Goal: Communication & Community: Ask a question

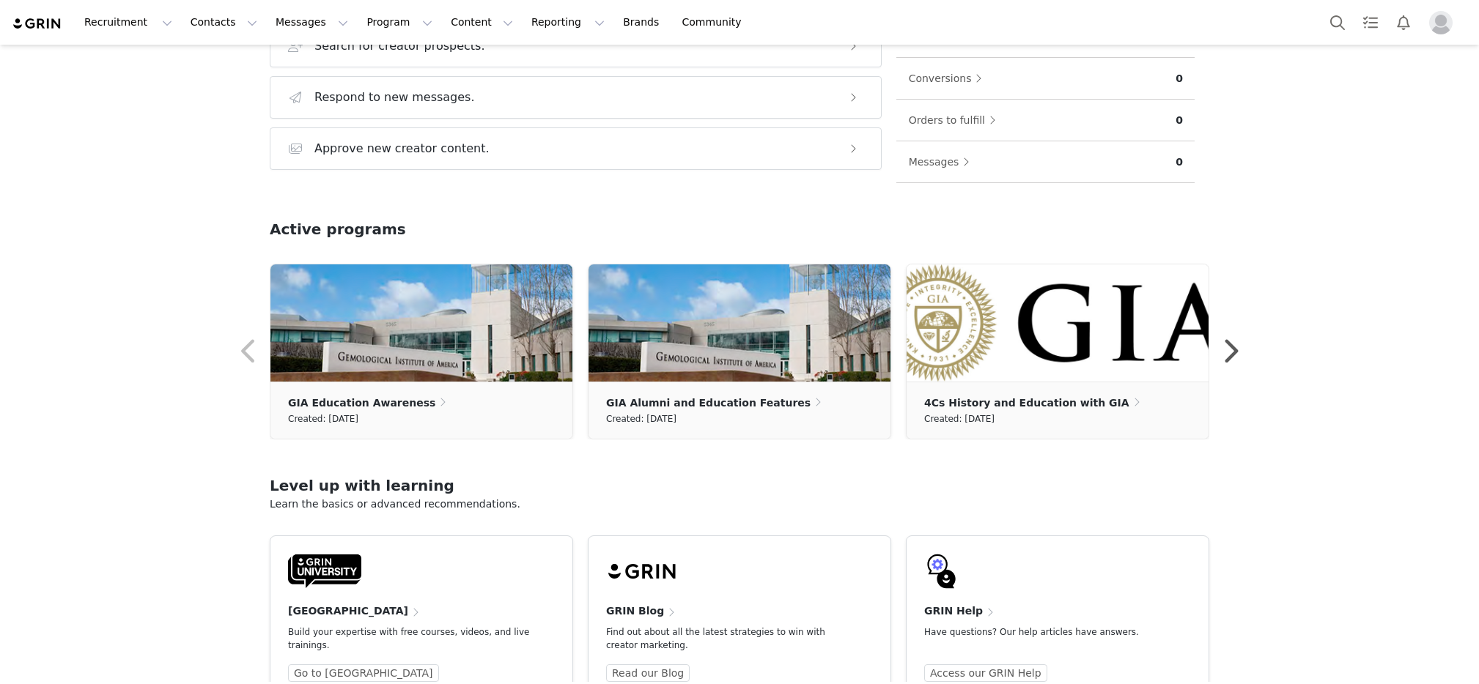
scroll to position [341, 0]
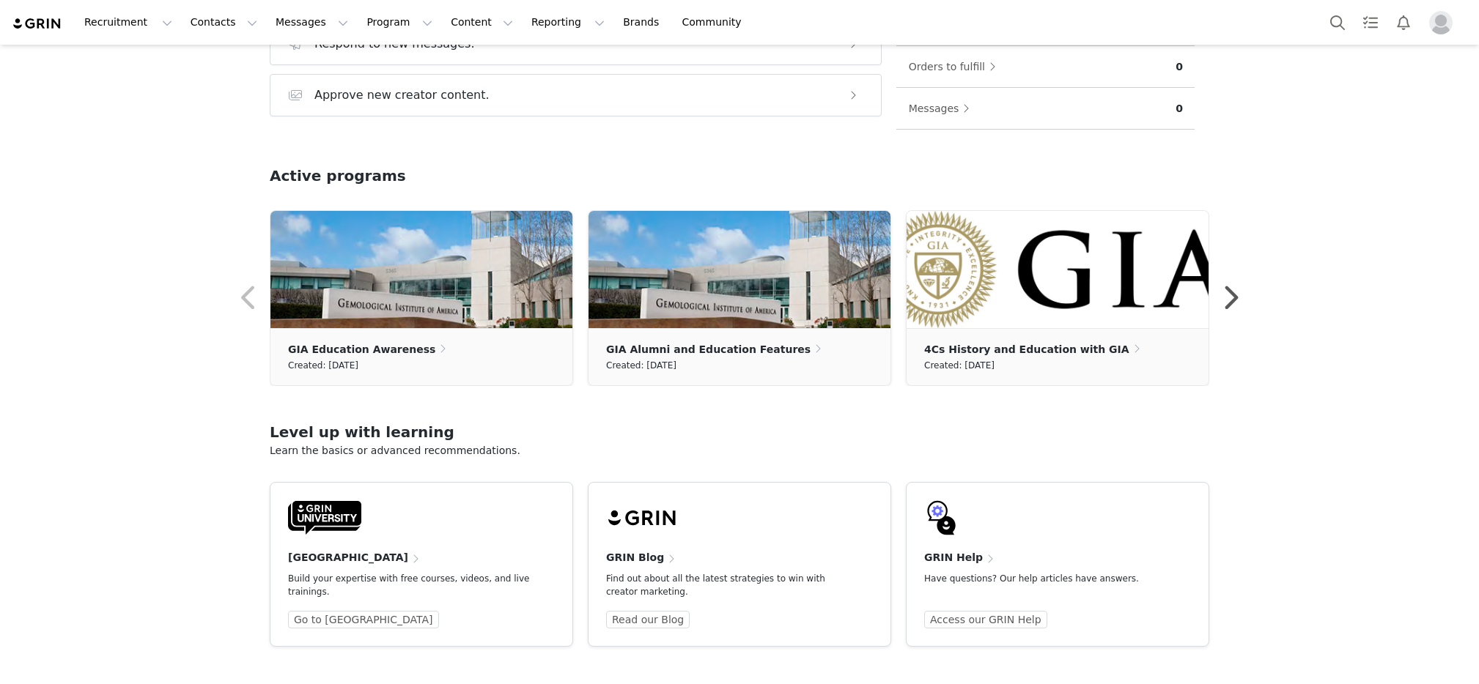
click at [954, 558] on h4 "GRIN Help" at bounding box center [953, 557] width 59 height 15
click at [962, 618] on link "Access our GRIN Help" at bounding box center [985, 620] width 123 height 18
click at [1422, 644] on icon "Open Intercom Messenger" at bounding box center [1423, 650] width 24 height 24
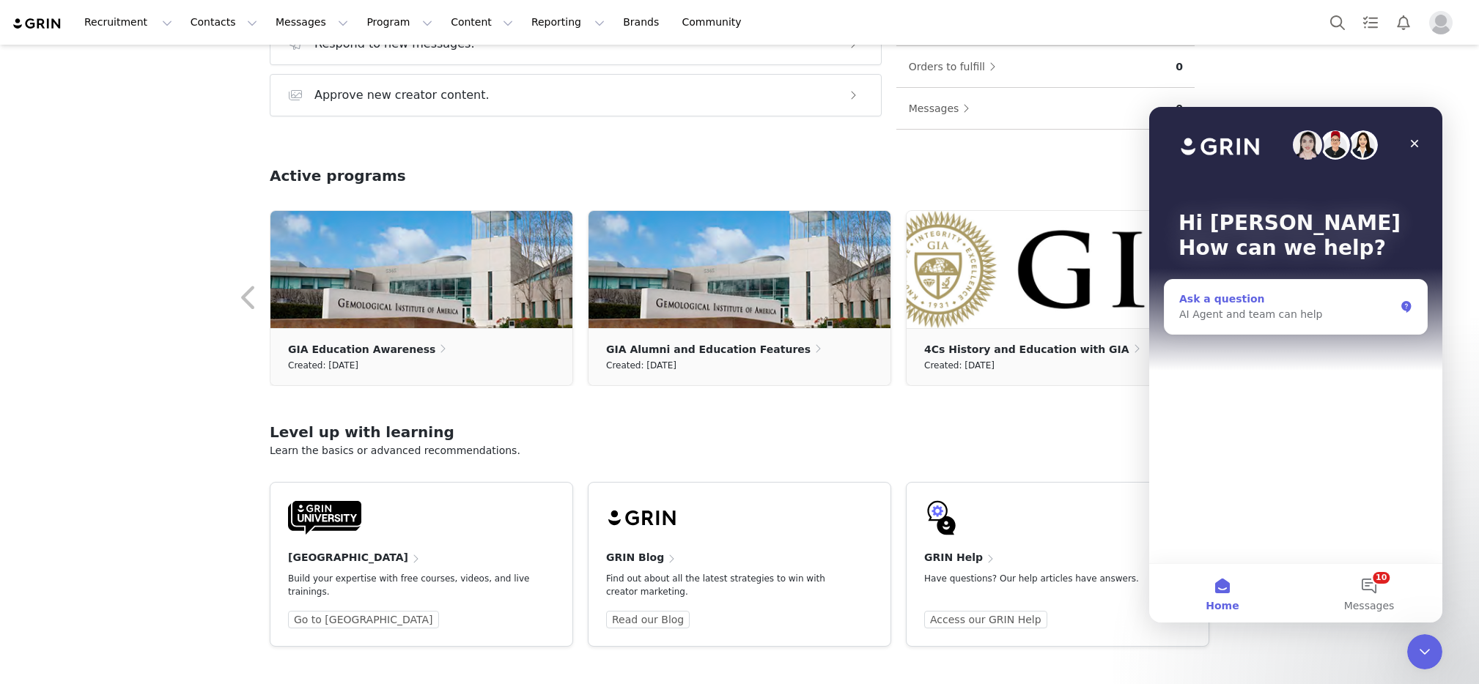
click at [1219, 324] on div "Ask a question AI Agent and team can help" at bounding box center [1296, 307] width 262 height 54
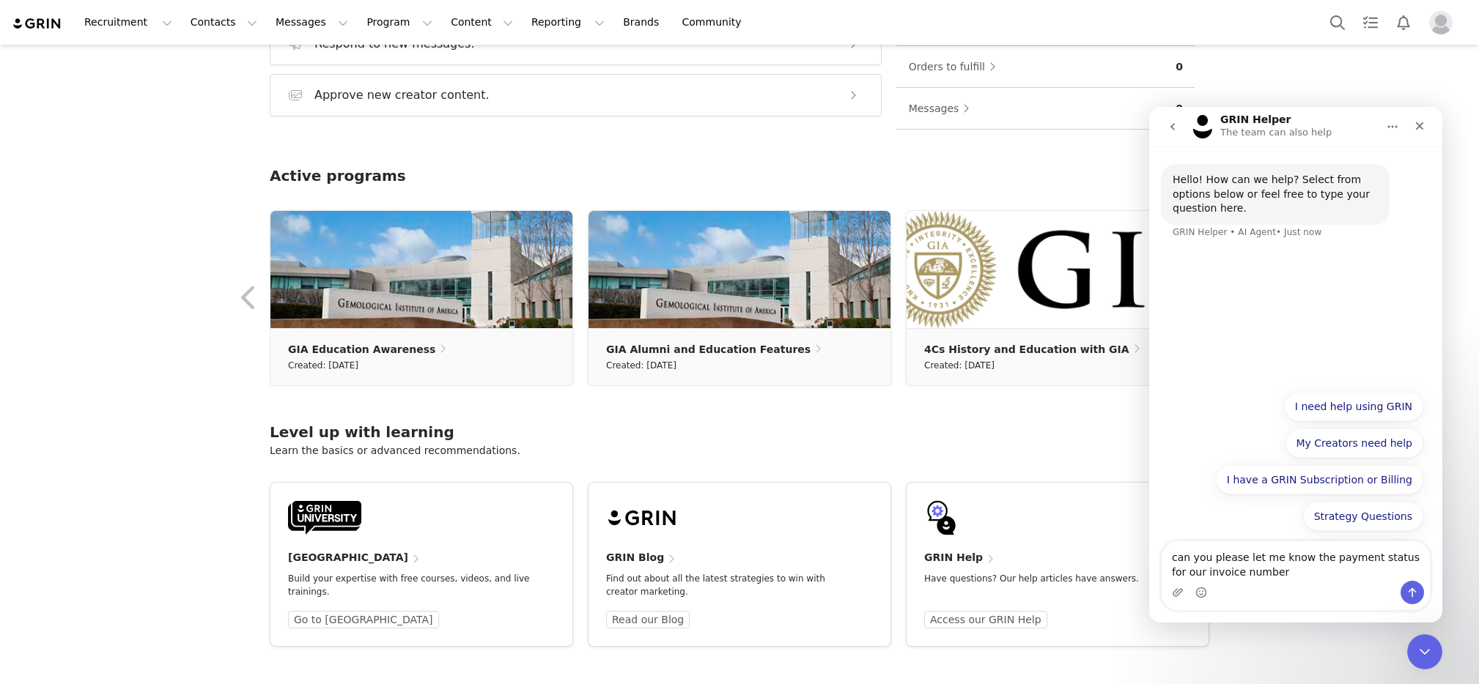
type textarea "can you please let me know the payment status for our invoice number 001-4000"
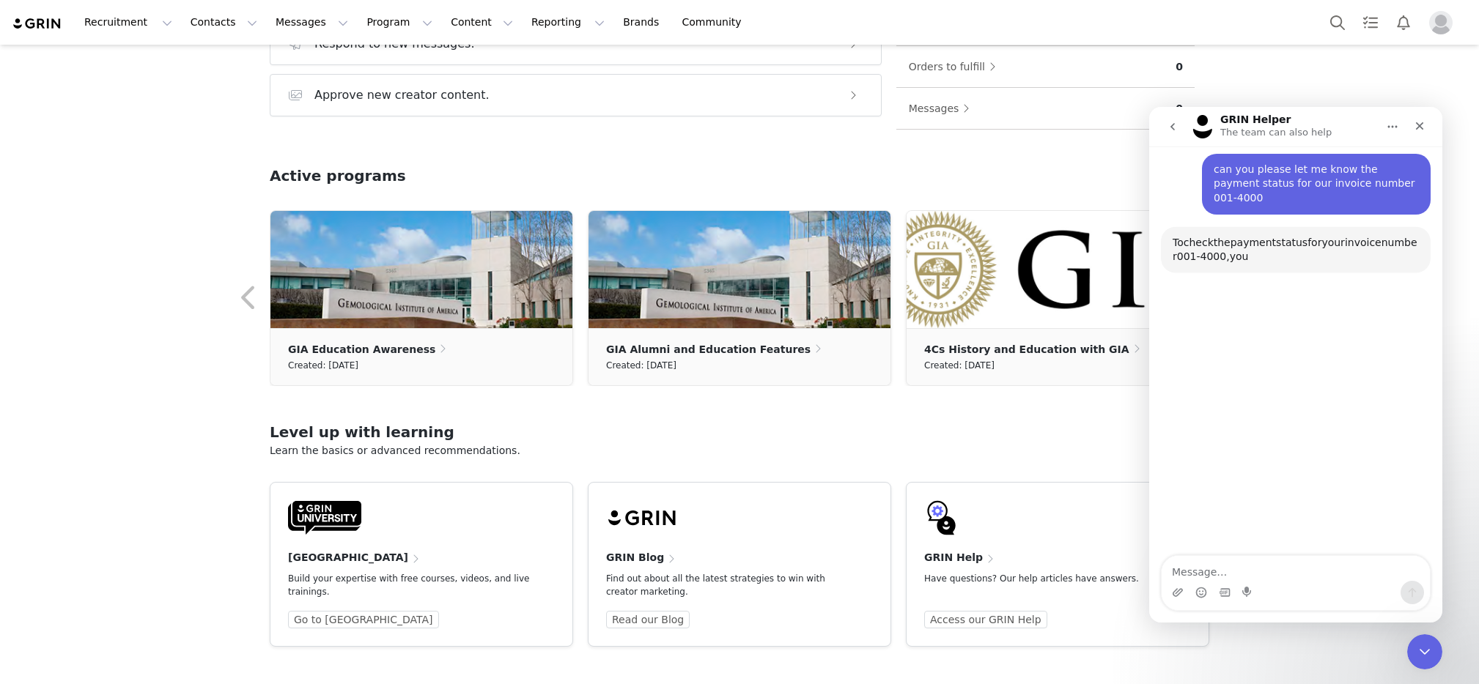
scroll to position [94, 0]
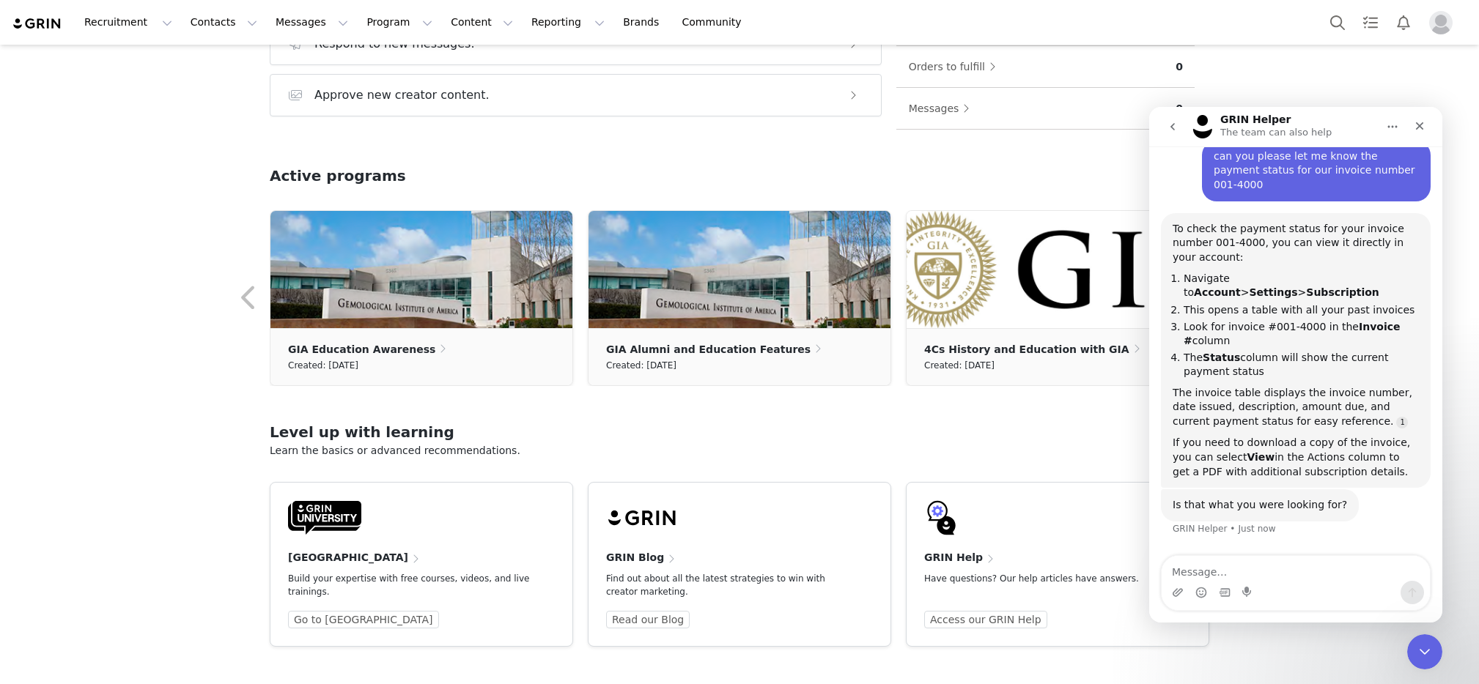
click at [1438, 29] on img "Profile" at bounding box center [1440, 22] width 23 height 23
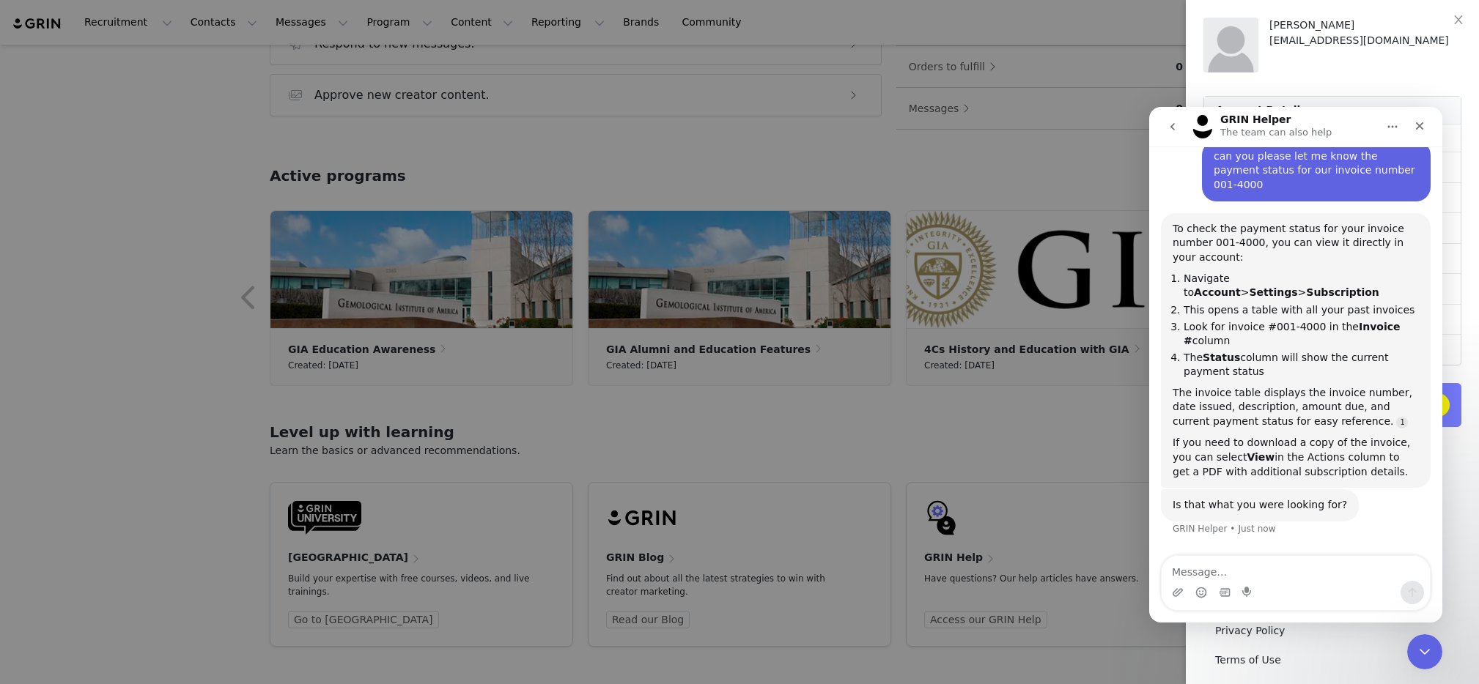
click at [1367, 126] on div "GRIN Helper The team can also help" at bounding box center [1284, 127] width 186 height 26
click at [1414, 668] on html at bounding box center [1422, 649] width 35 height 35
click at [1423, 645] on icon "Close Intercom Messenger" at bounding box center [1423, 650] width 18 height 18
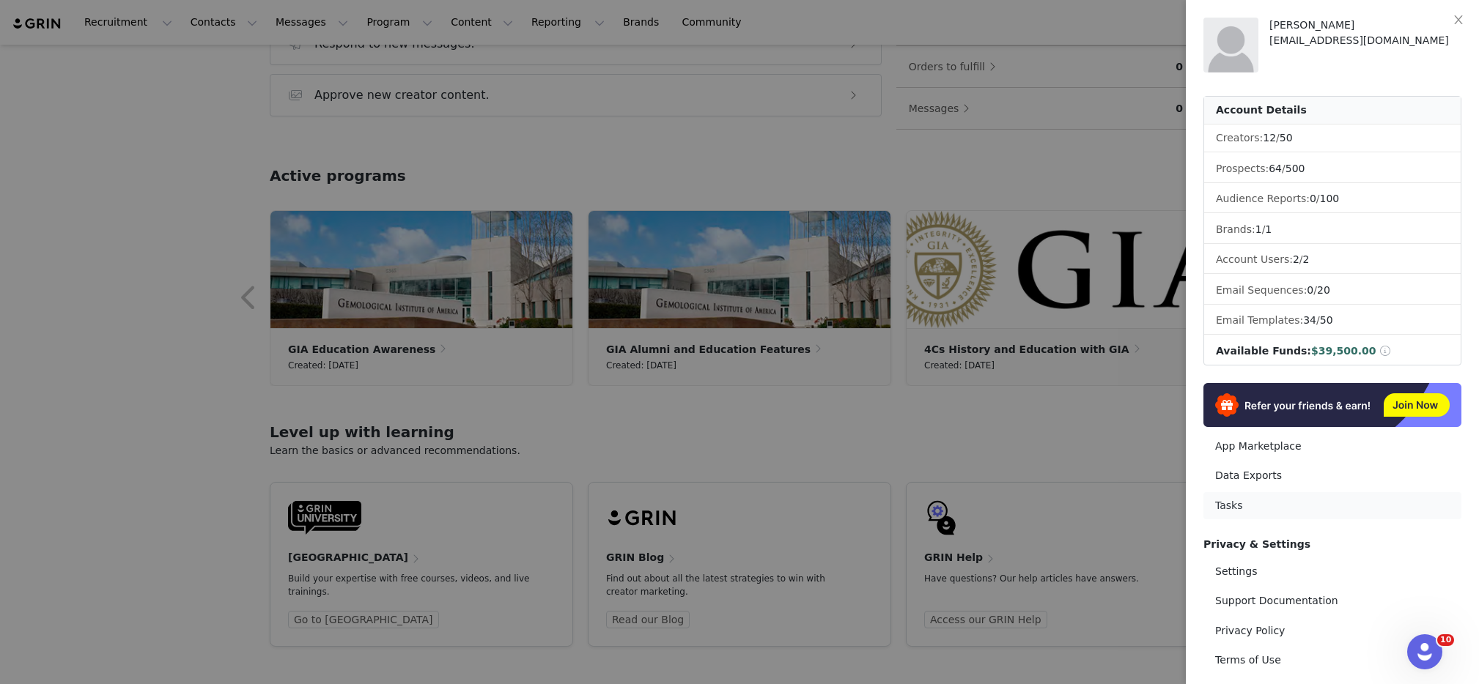
scroll to position [59, 0]
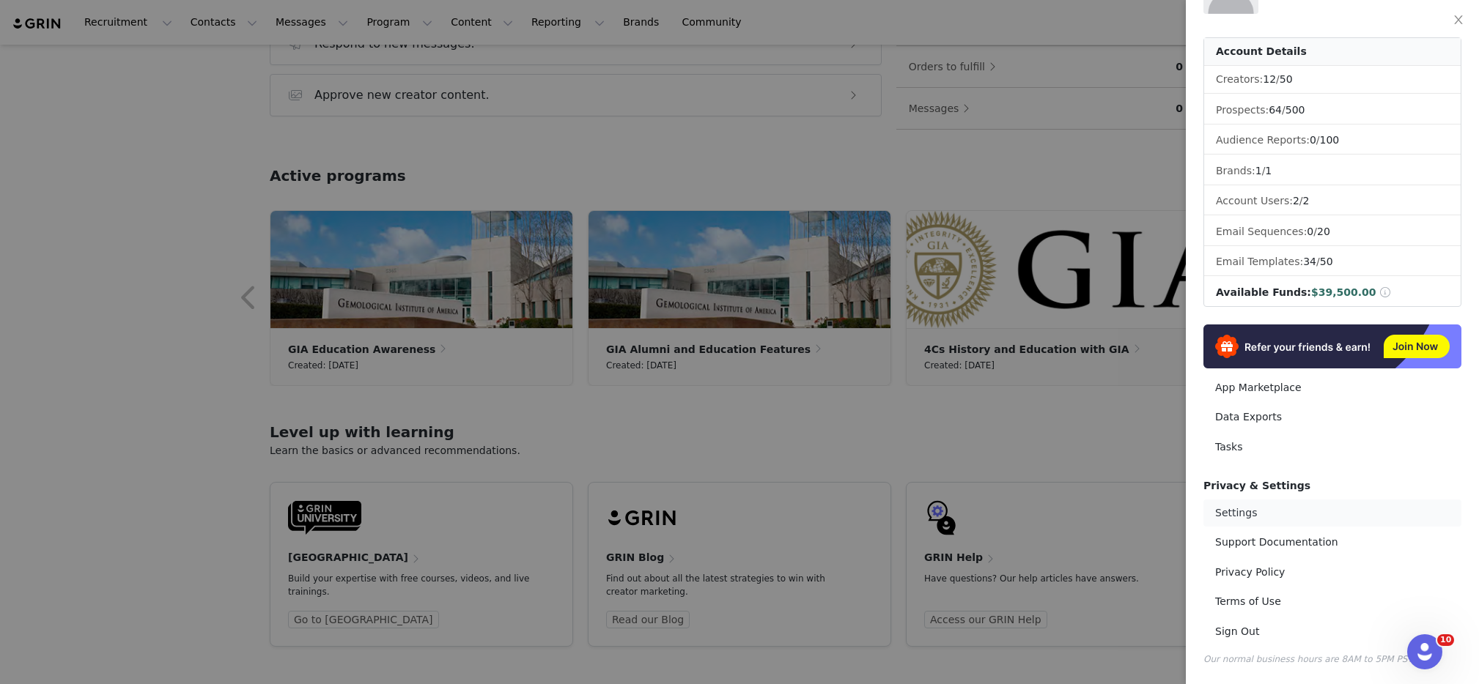
click at [1259, 510] on link "Settings" at bounding box center [1332, 513] width 258 height 27
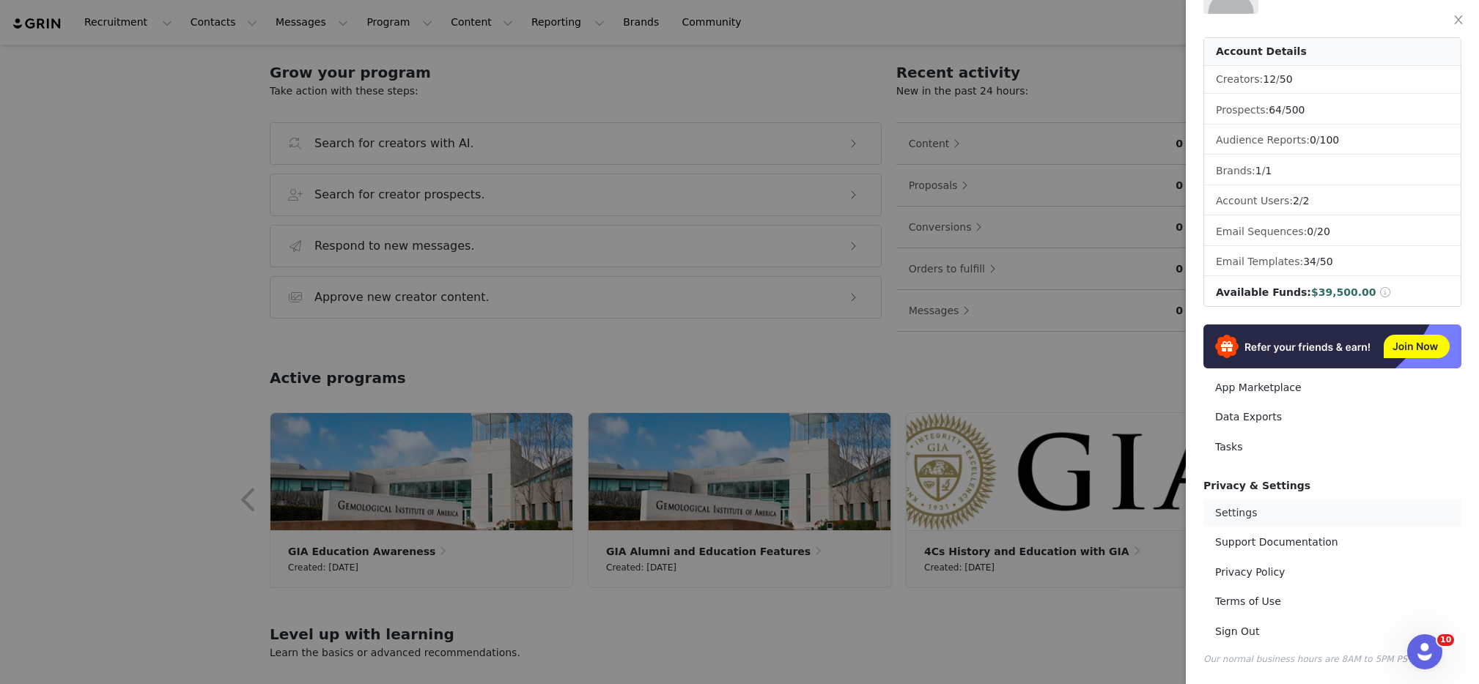
select select "UTC"
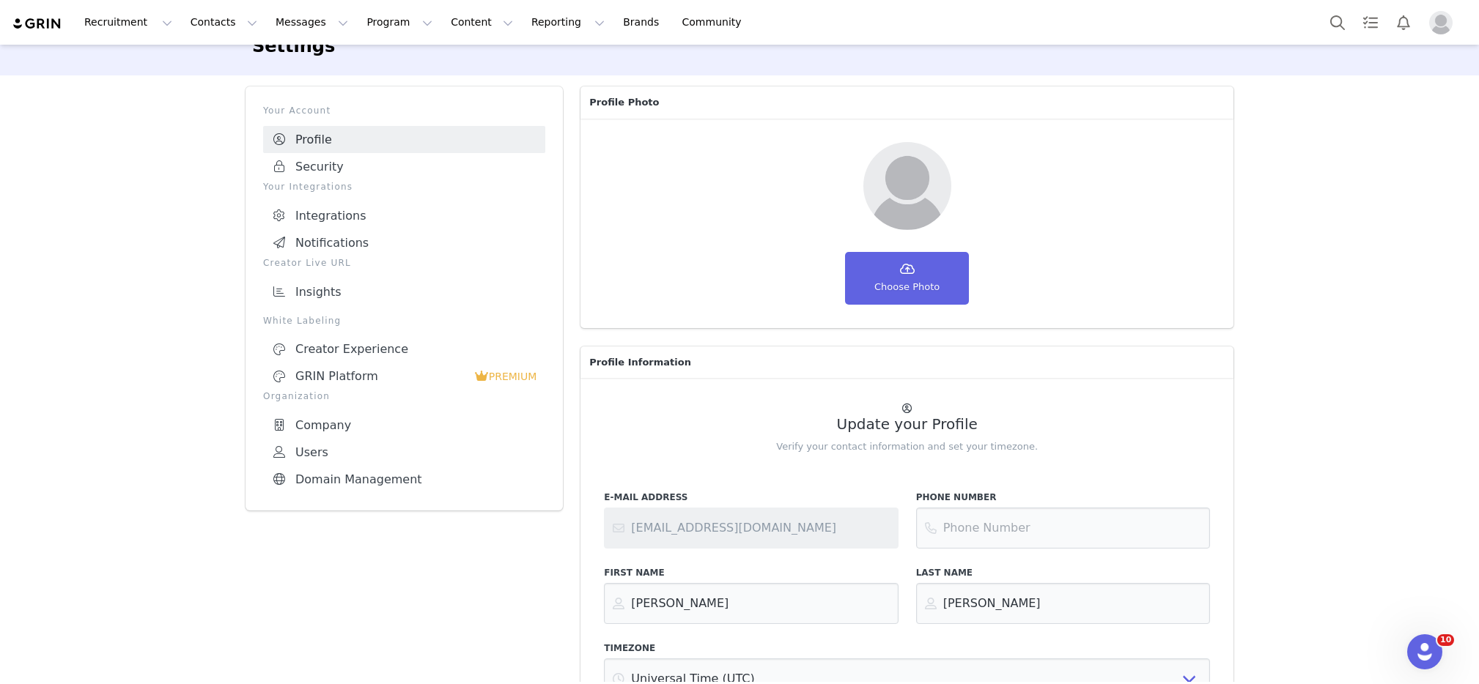
scroll to position [0, 0]
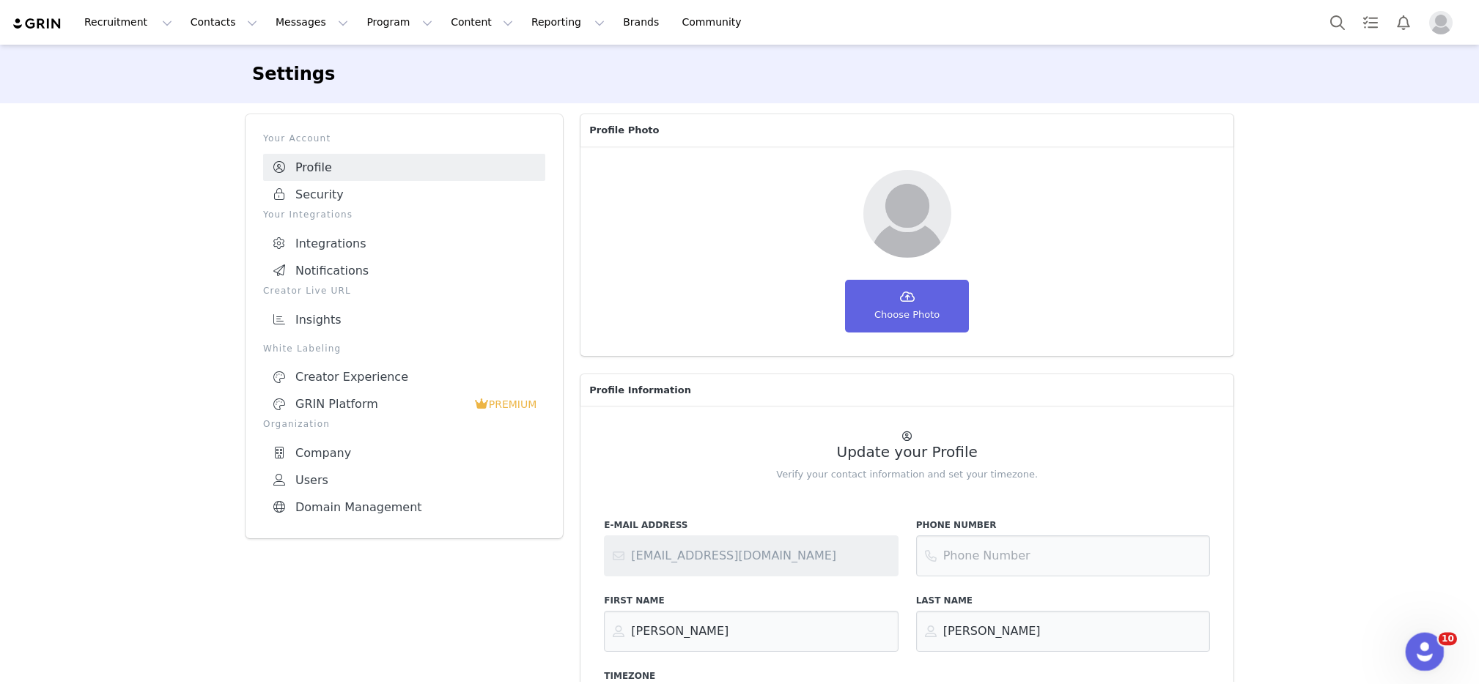
click at [1421, 649] on icon "Open Intercom Messenger" at bounding box center [1423, 650] width 24 height 24
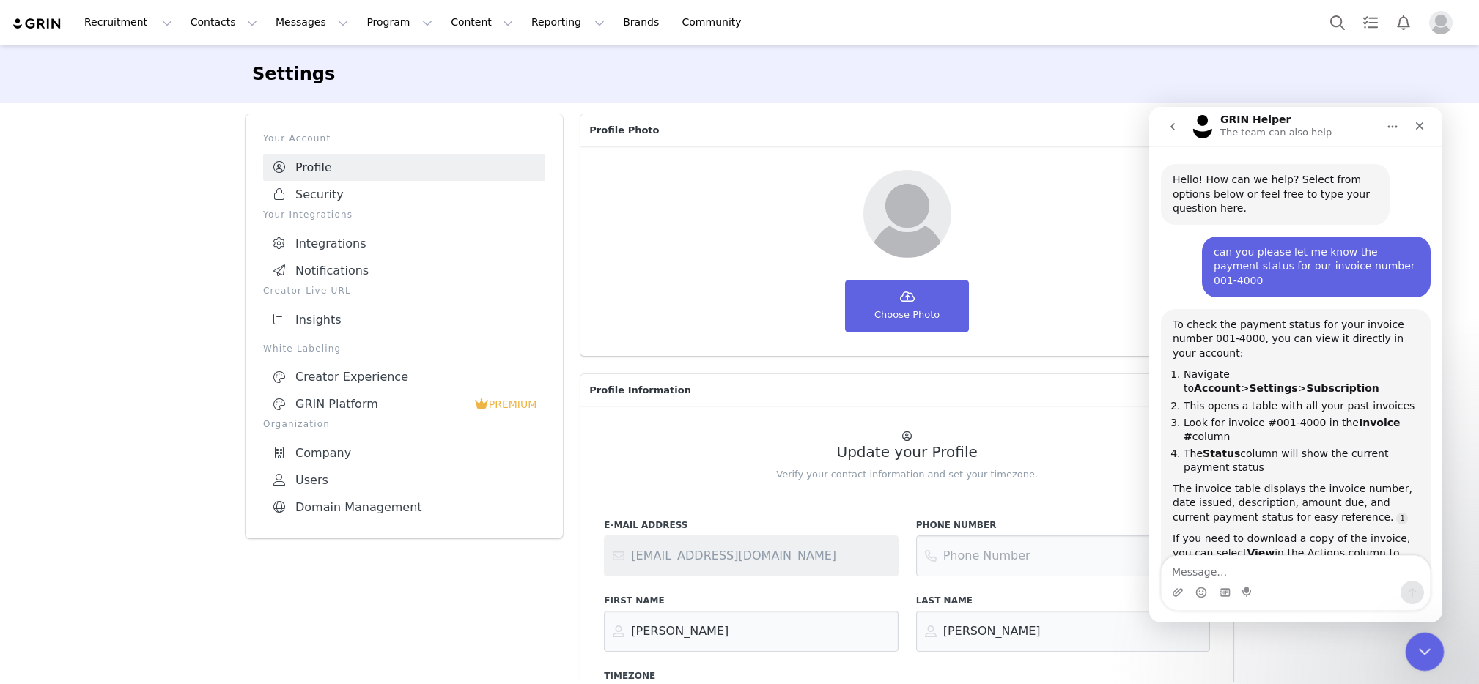
scroll to position [64, 0]
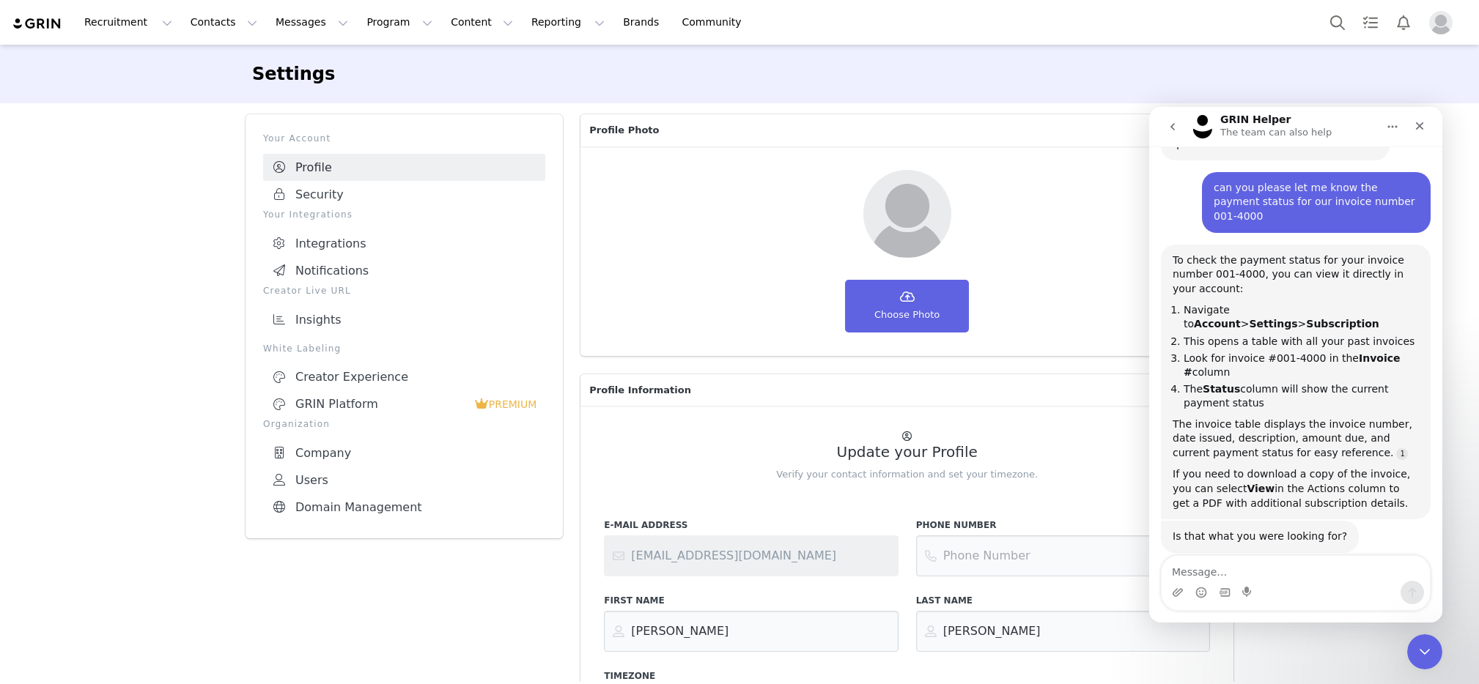
click at [1214, 561] on textarea "Message…" at bounding box center [1296, 568] width 268 height 25
type textarea "i dont have that option in my view"
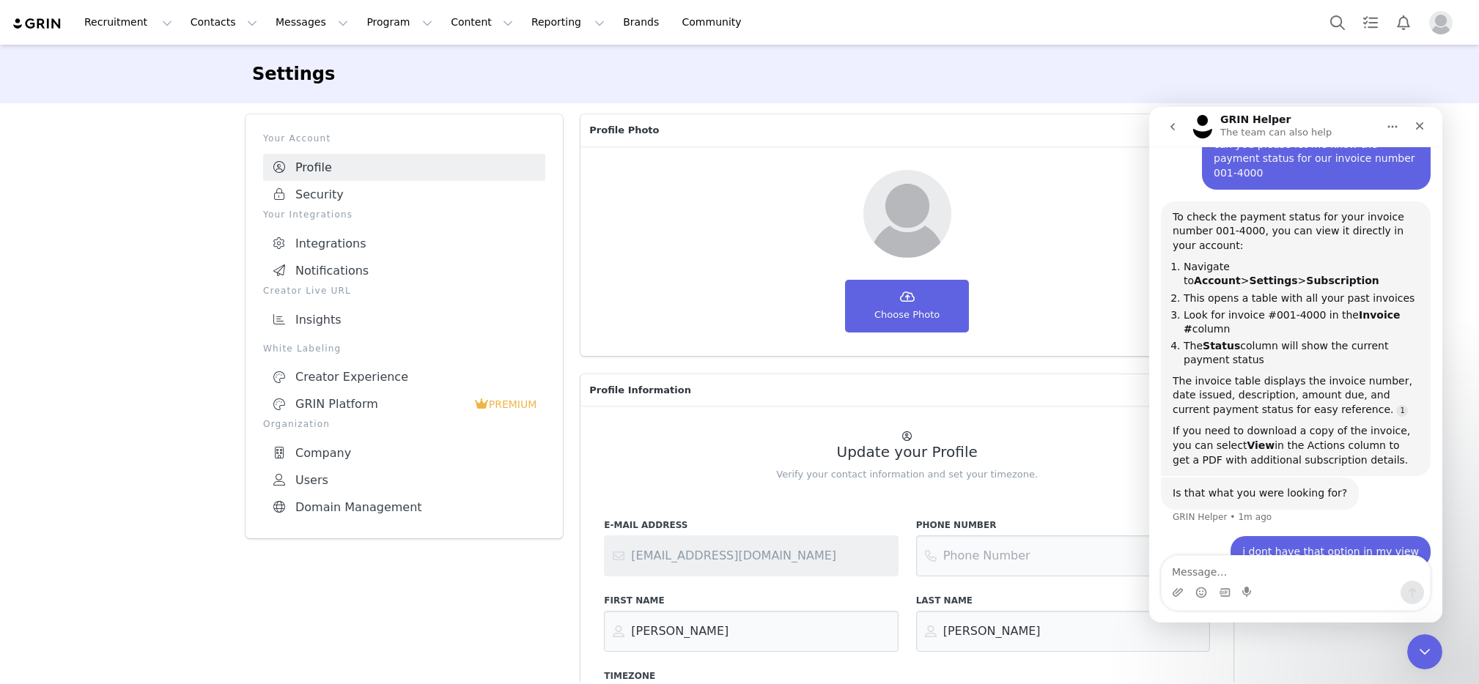
scroll to position [155, 0]
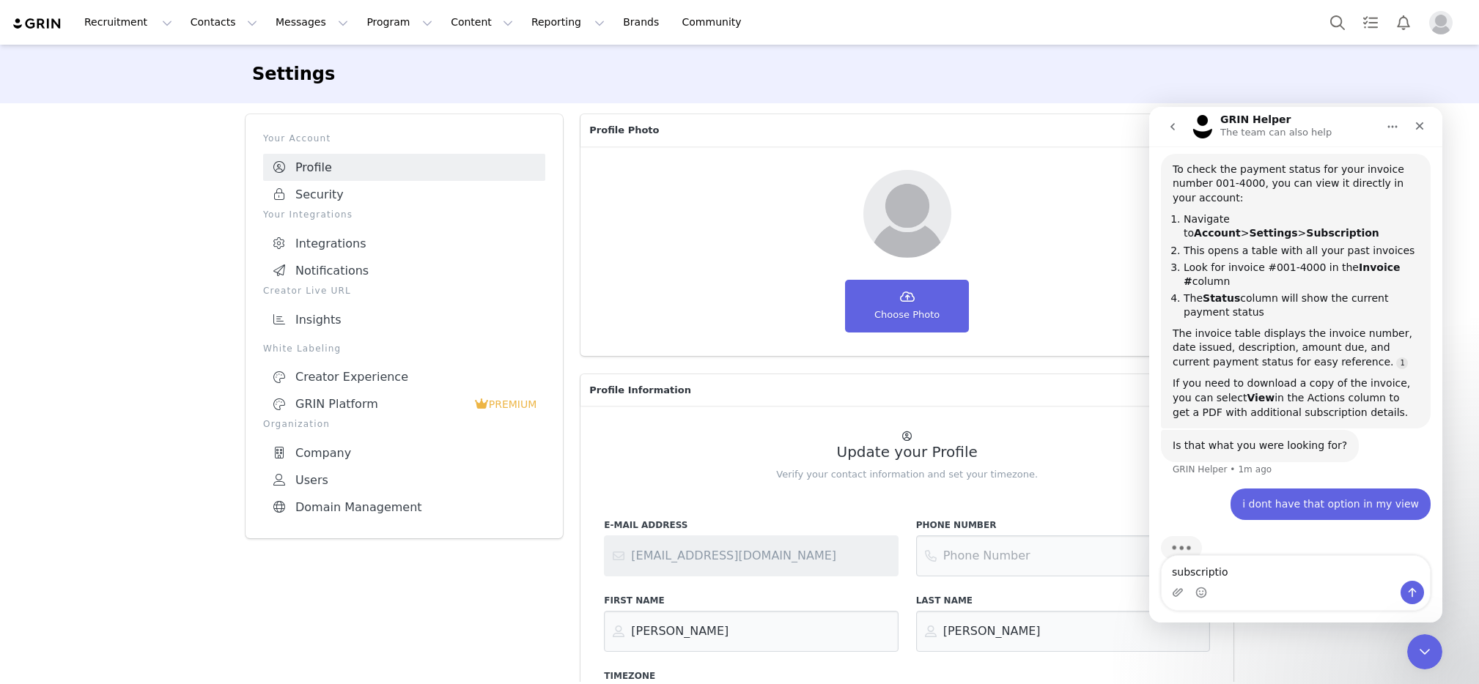
type textarea "subscription"
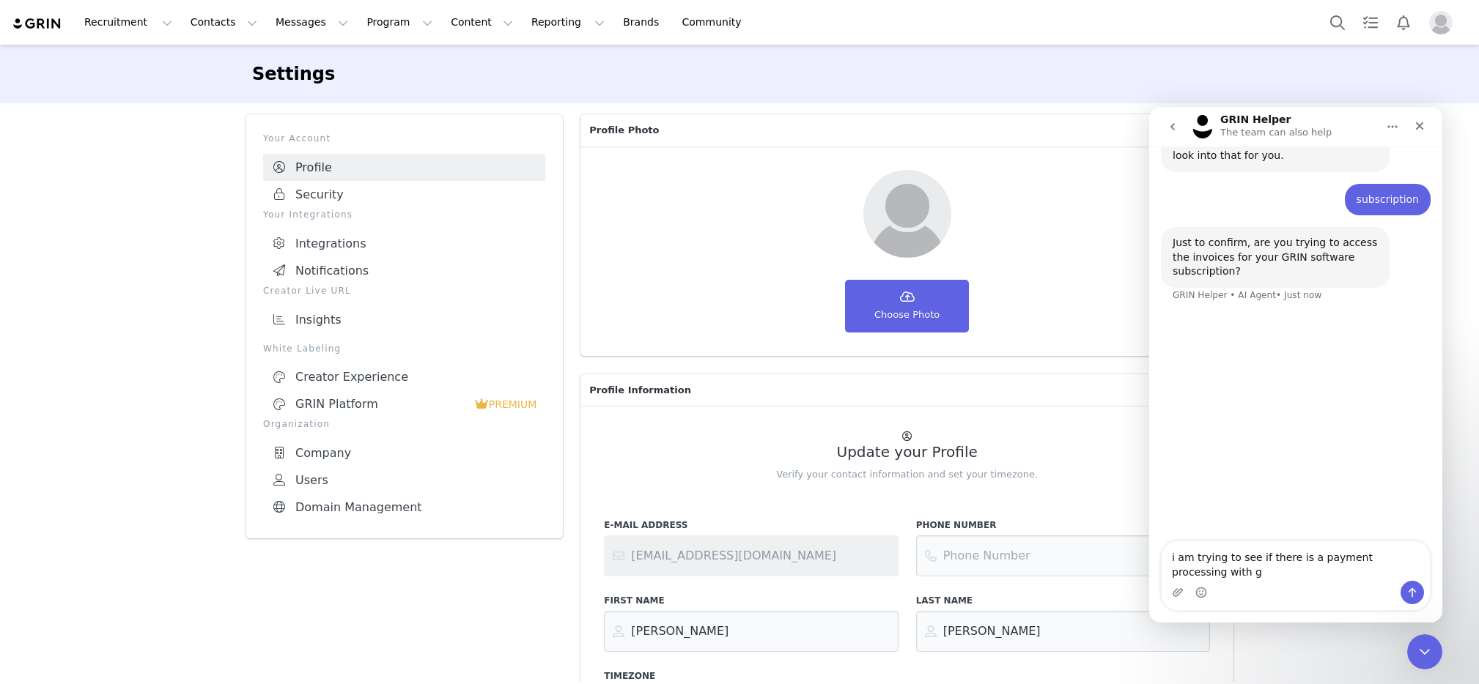
scroll to position [545, 0]
type textarea "i am trying to see if there is a payment processing with grin for invoice 001-4…"
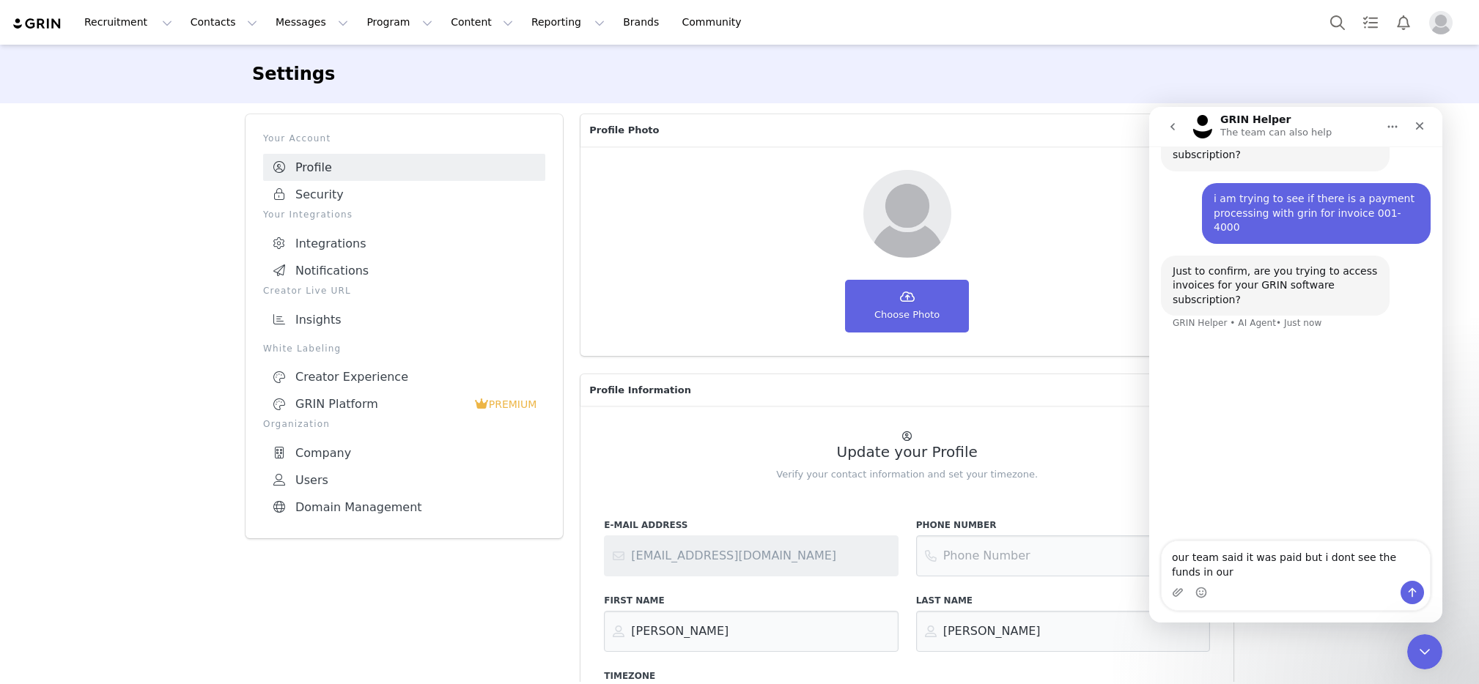
scroll to position [662, 0]
click at [1167, 553] on textarea "our team said it was paid but i dont see the funds in our account" at bounding box center [1296, 562] width 268 height 40
type textarea "yes, our team said it was paid but i dont see the funds in our account"
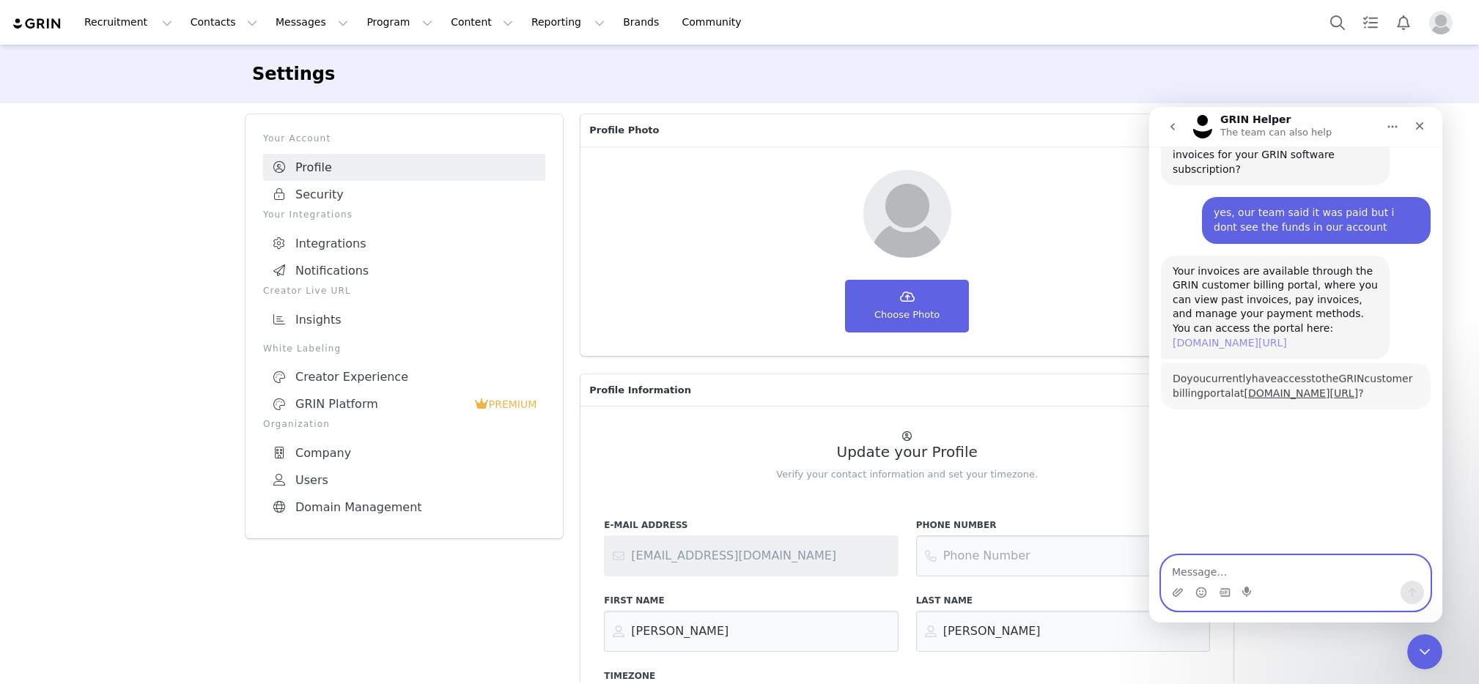
scroll to position [792, 0]
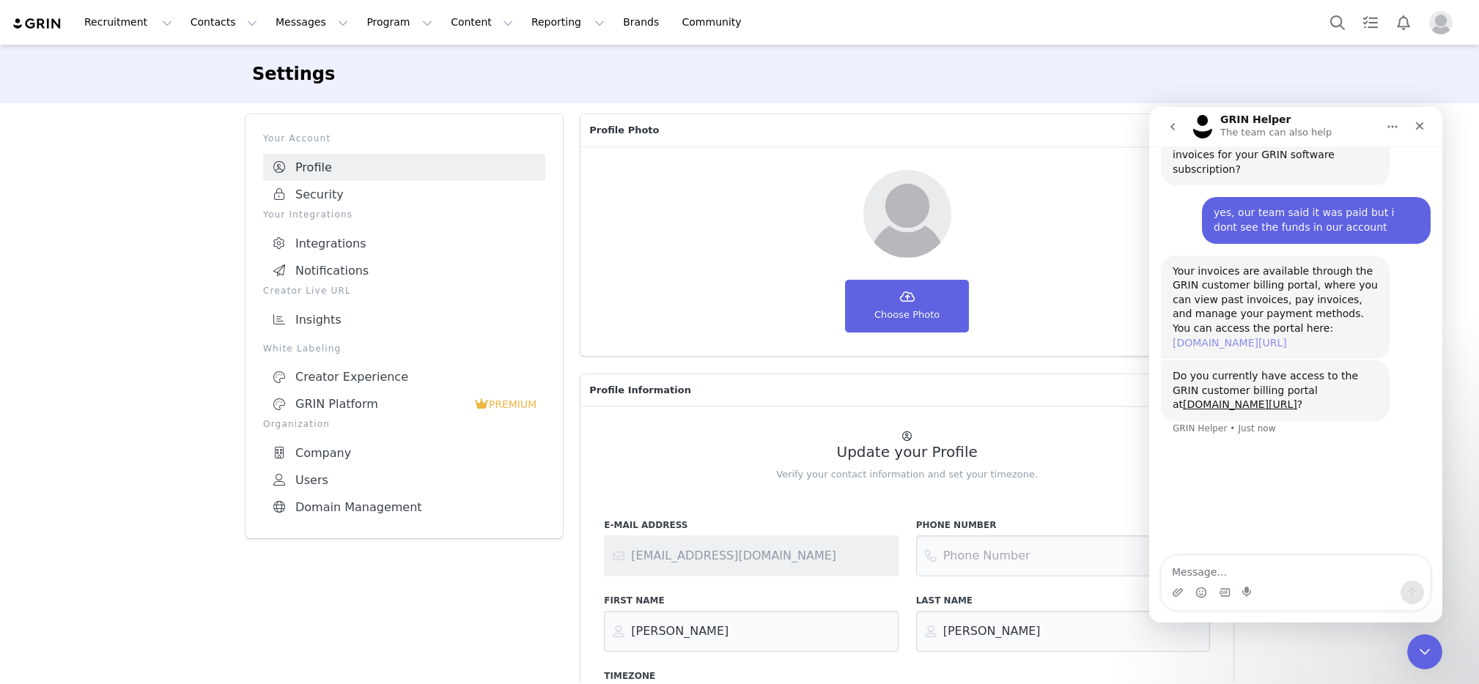
click at [1214, 337] on link "[DOMAIN_NAME][URL]" at bounding box center [1230, 343] width 114 height 12
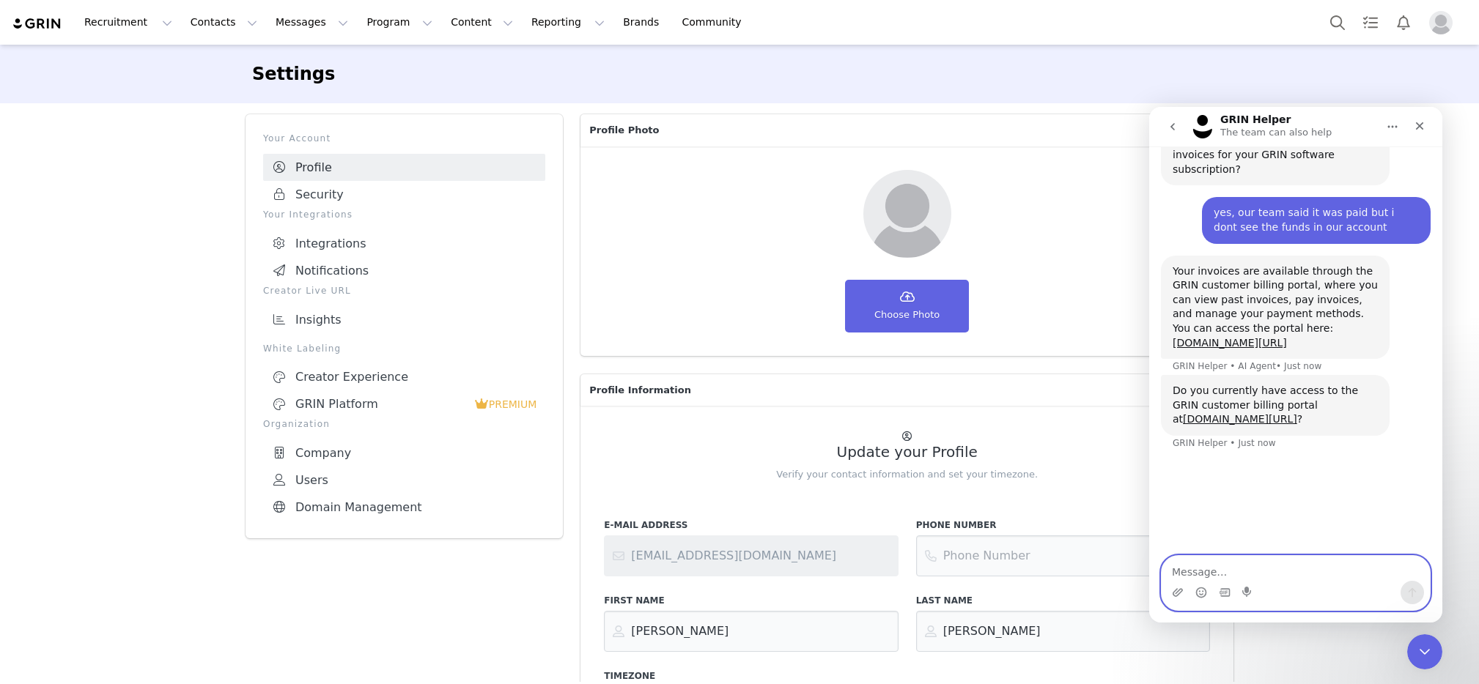
click at [1187, 577] on textarea "Message…" at bounding box center [1296, 568] width 268 height 25
type textarea "no"
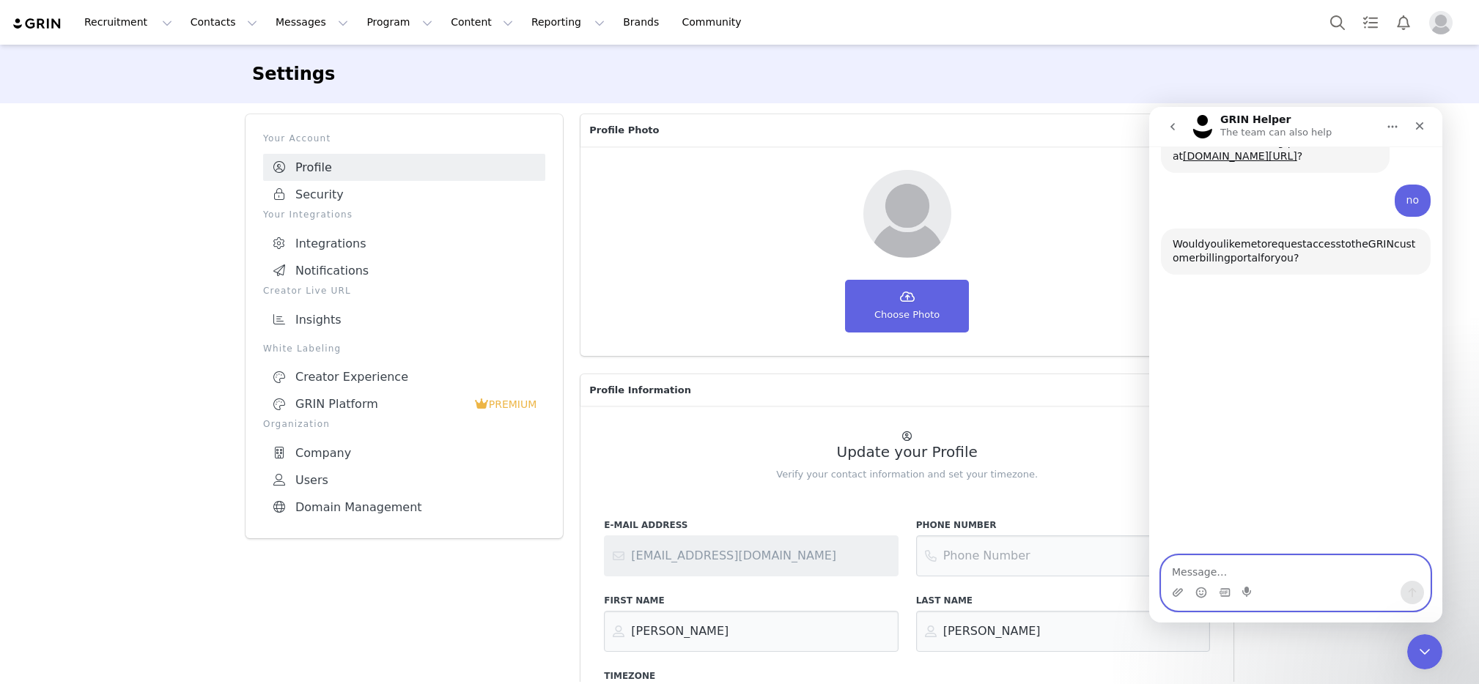
scroll to position [1057, 0]
click at [1244, 575] on textarea "Message…" at bounding box center [1296, 568] width 268 height 25
type textarea "yes"
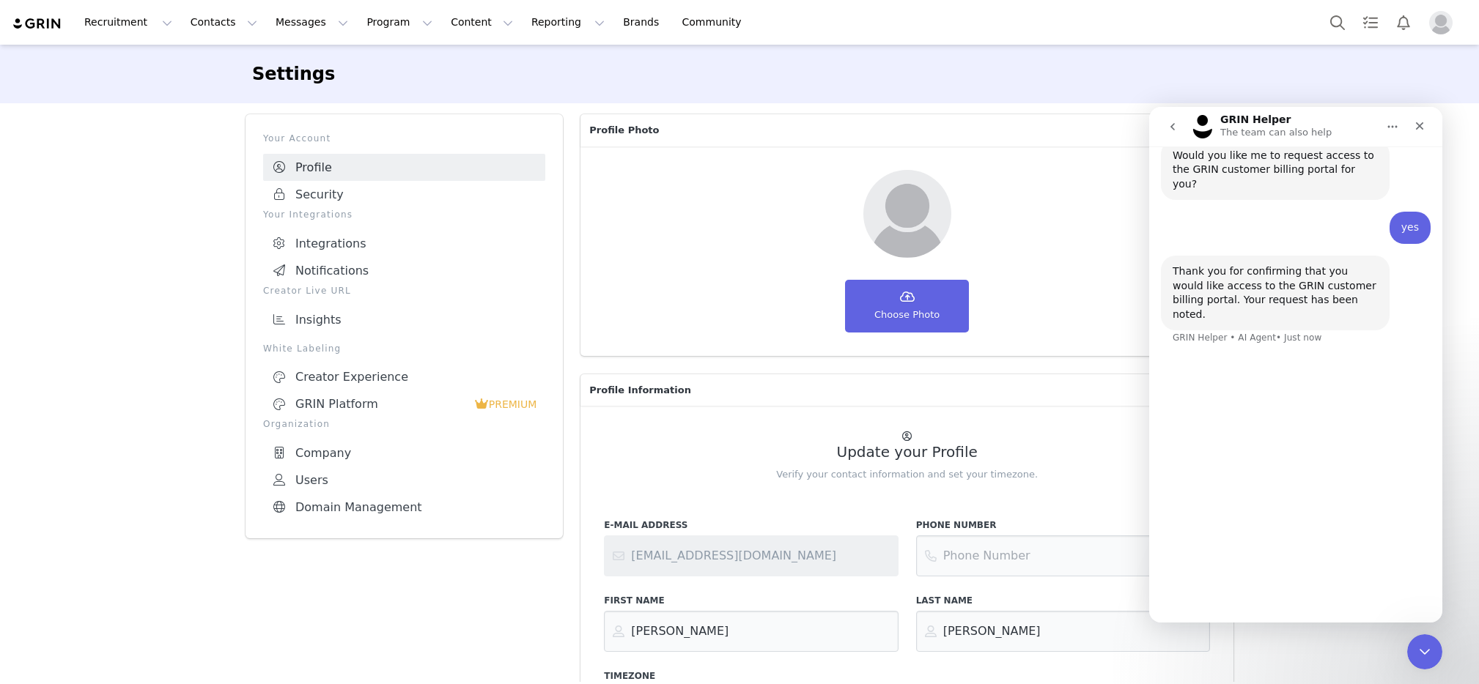
scroll to position [1144, 0]
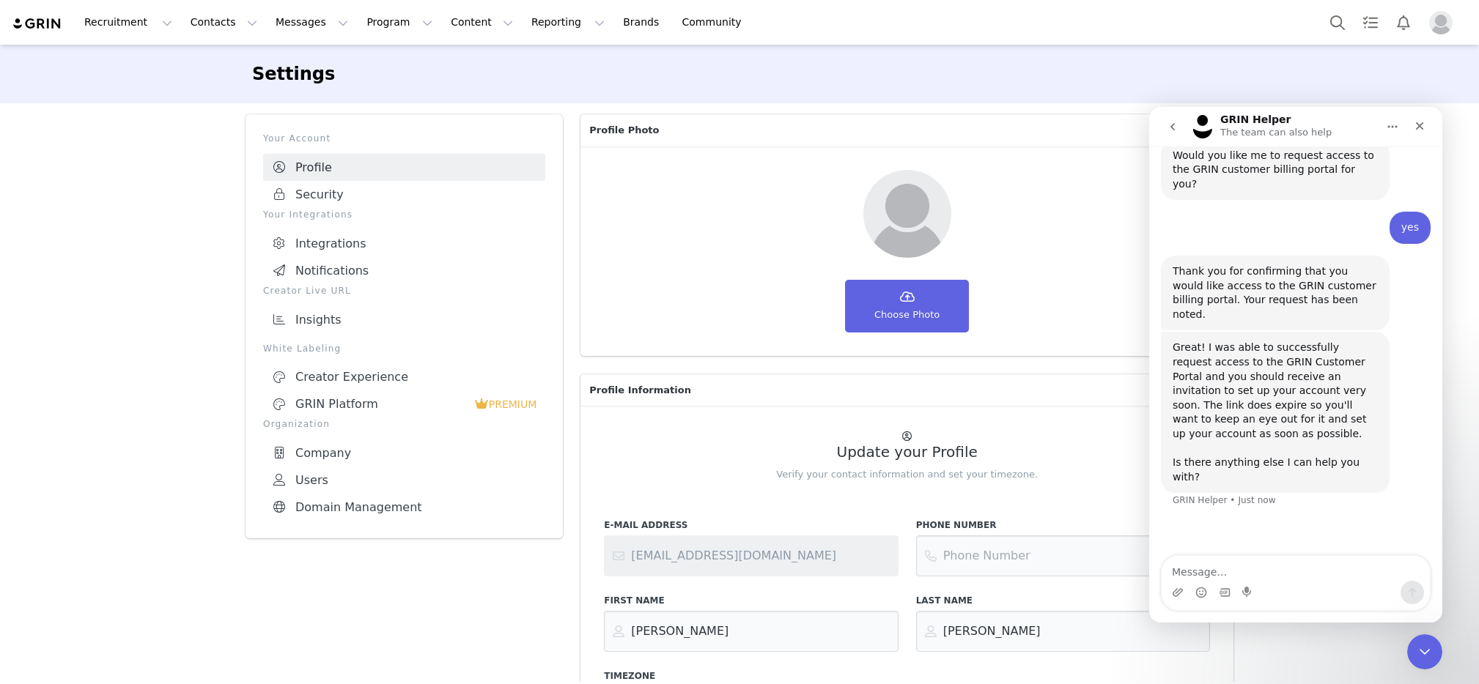
click at [1195, 561] on textarea "Message…" at bounding box center [1296, 568] width 268 height 25
type textarea "that is all for now"
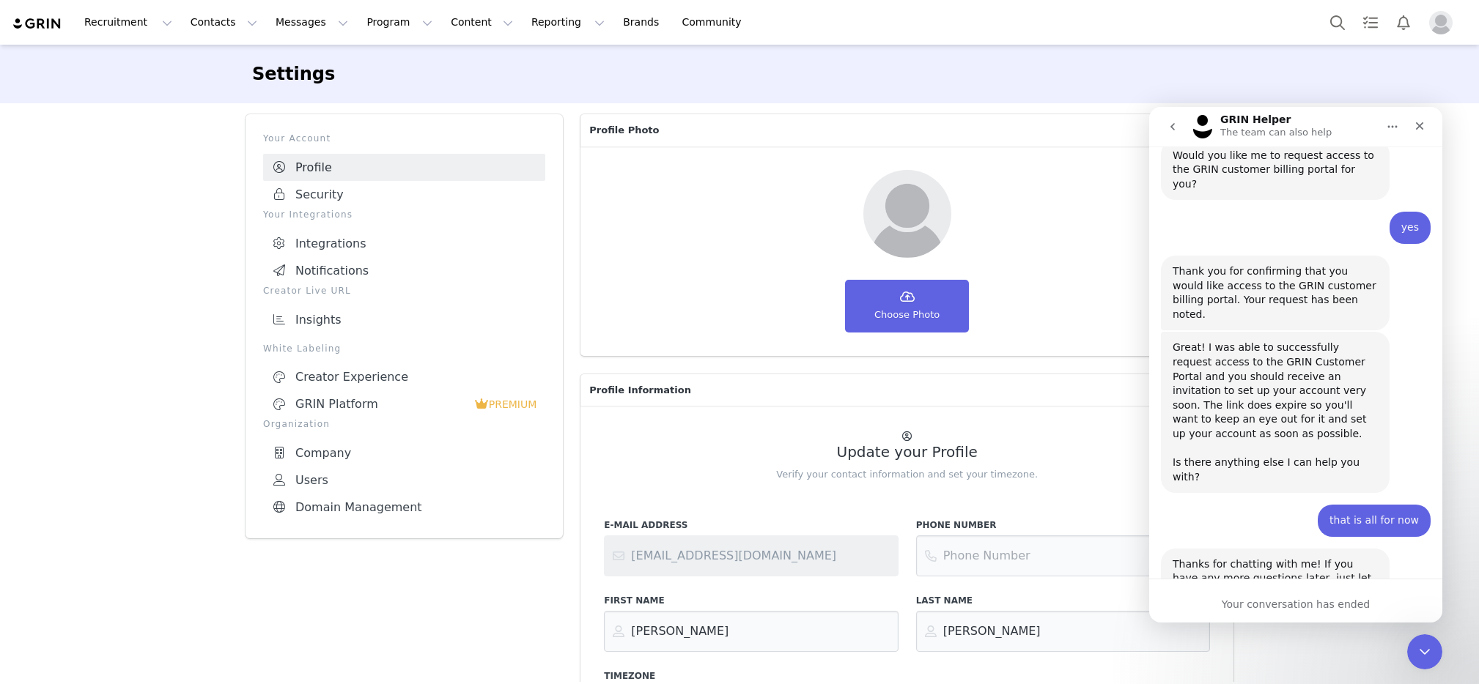
click at [1173, 119] on button "go back" at bounding box center [1173, 127] width 28 height 28
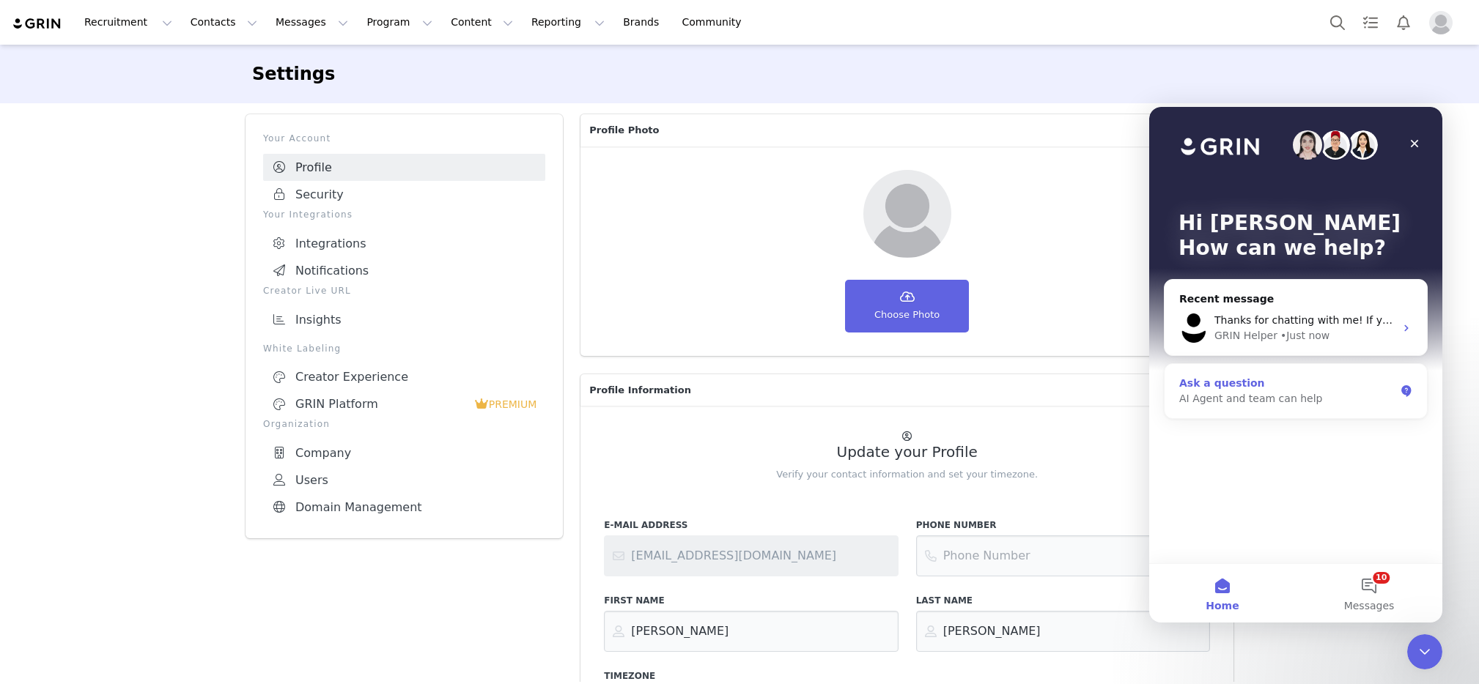
scroll to position [0, 0]
click at [1235, 322] on span "Thanks for chatting with me! If you have any more questions later, just let me …" at bounding box center [1479, 320] width 531 height 12
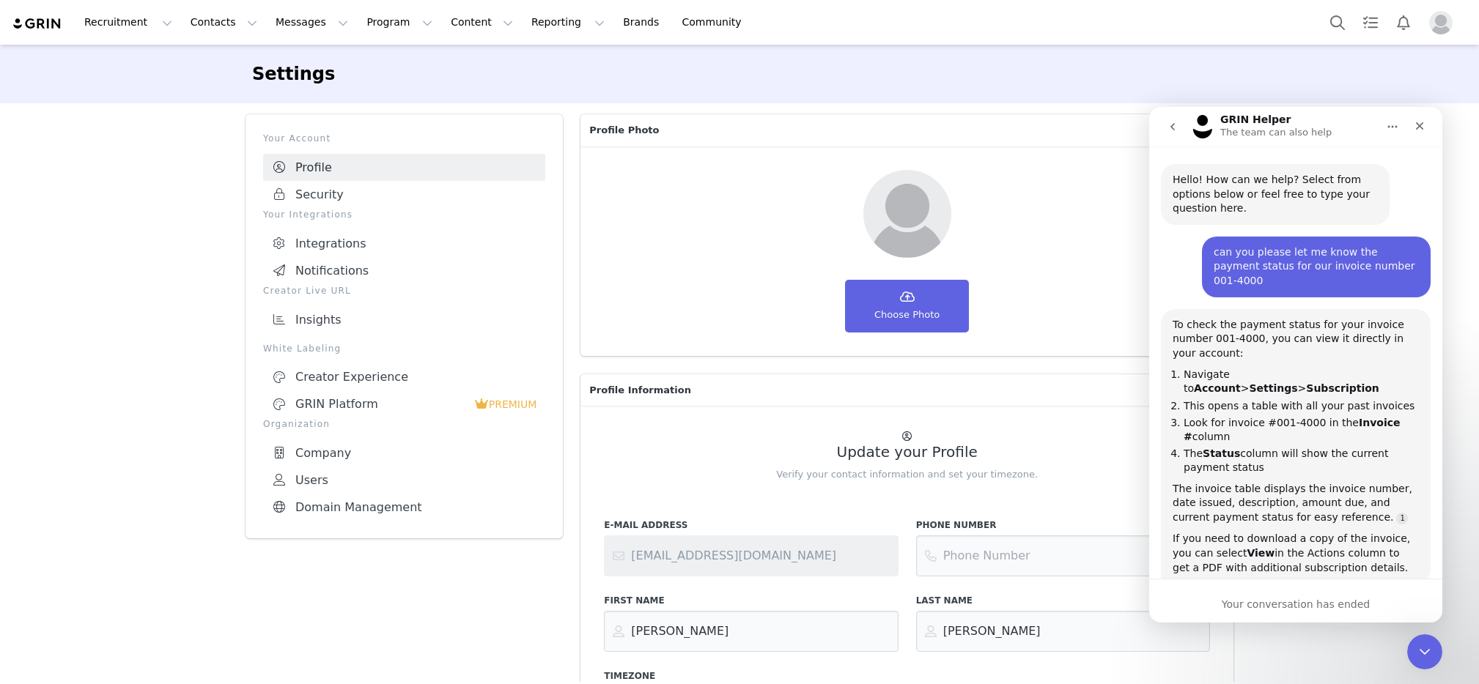
scroll to position [1121, 0]
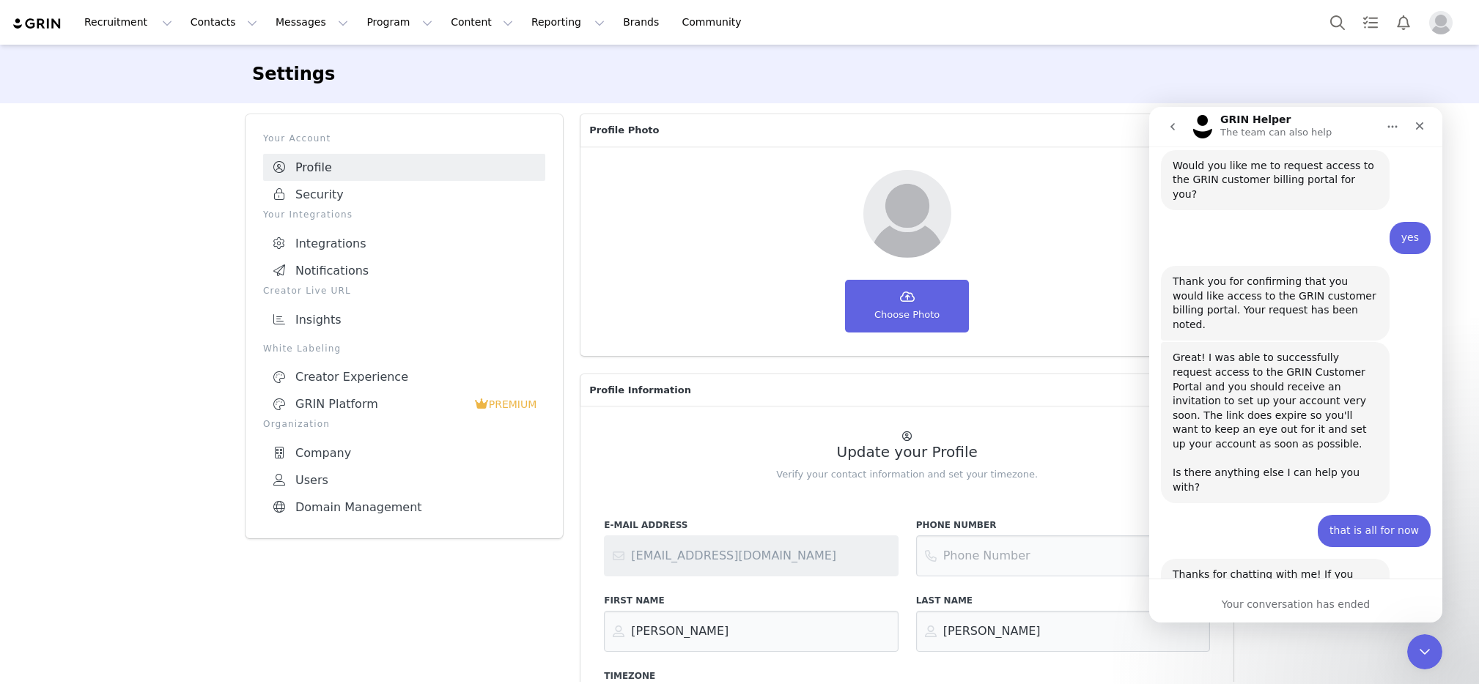
click at [1233, 601] on div "Your conversation has ended" at bounding box center [1295, 604] width 293 height 15
click at [1396, 128] on icon "Home" at bounding box center [1393, 127] width 12 height 12
click at [1178, 129] on button "go back" at bounding box center [1173, 127] width 28 height 28
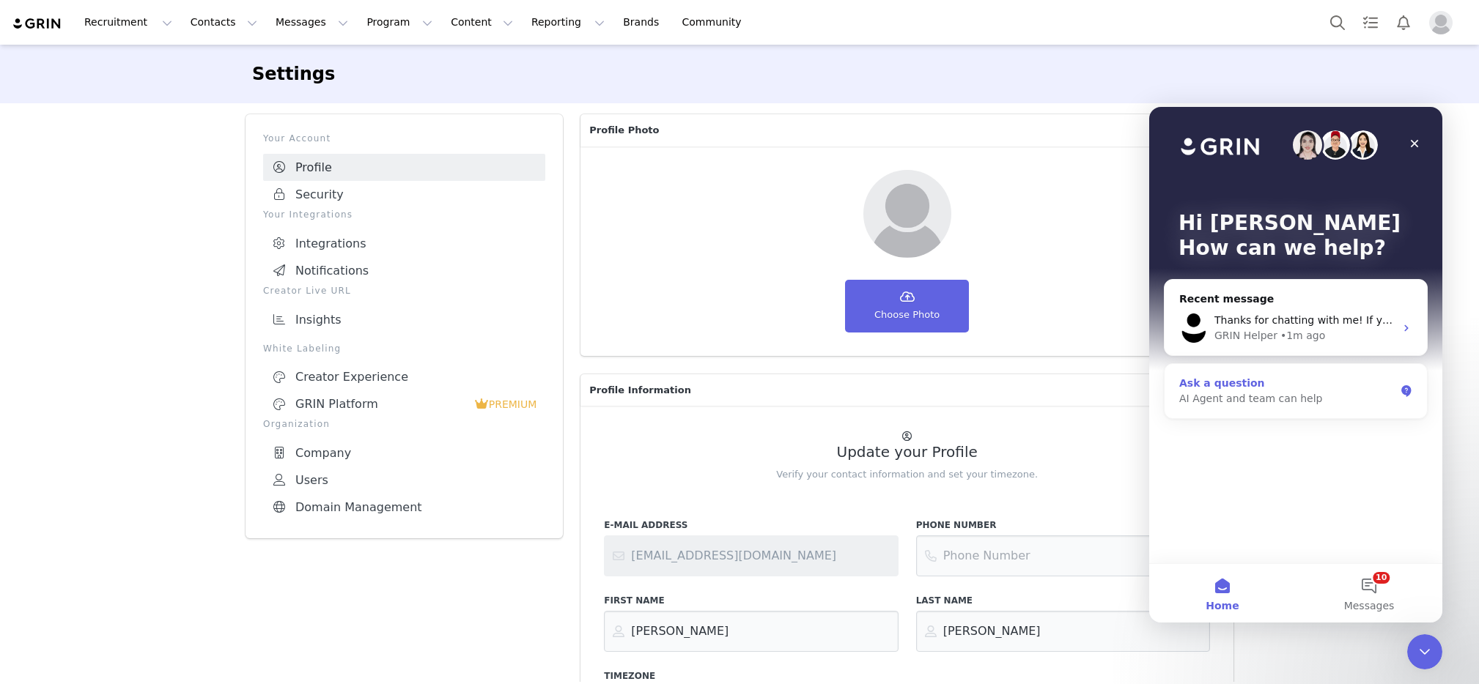
click at [1257, 391] on div "AI Agent and team can help" at bounding box center [1286, 398] width 215 height 15
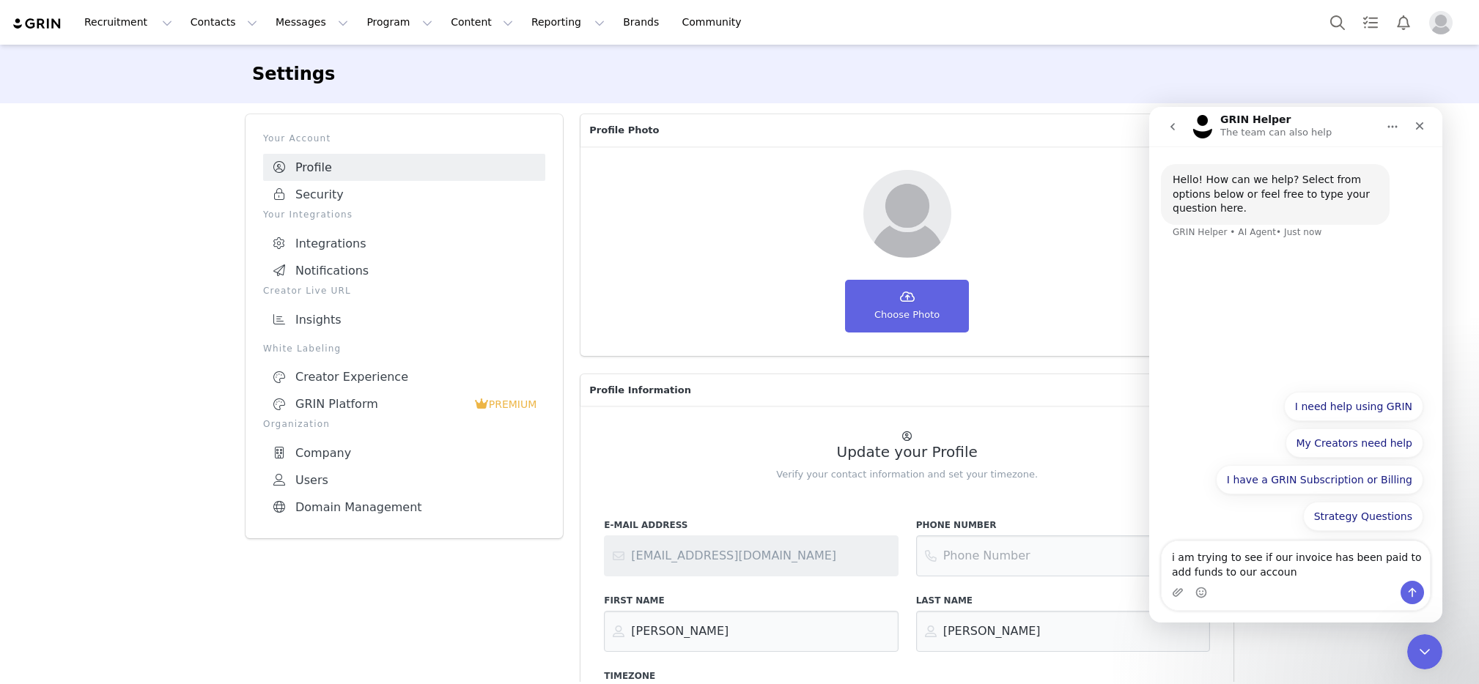
type textarea "i am trying to see if our invoice has been paid to add funds to our account"
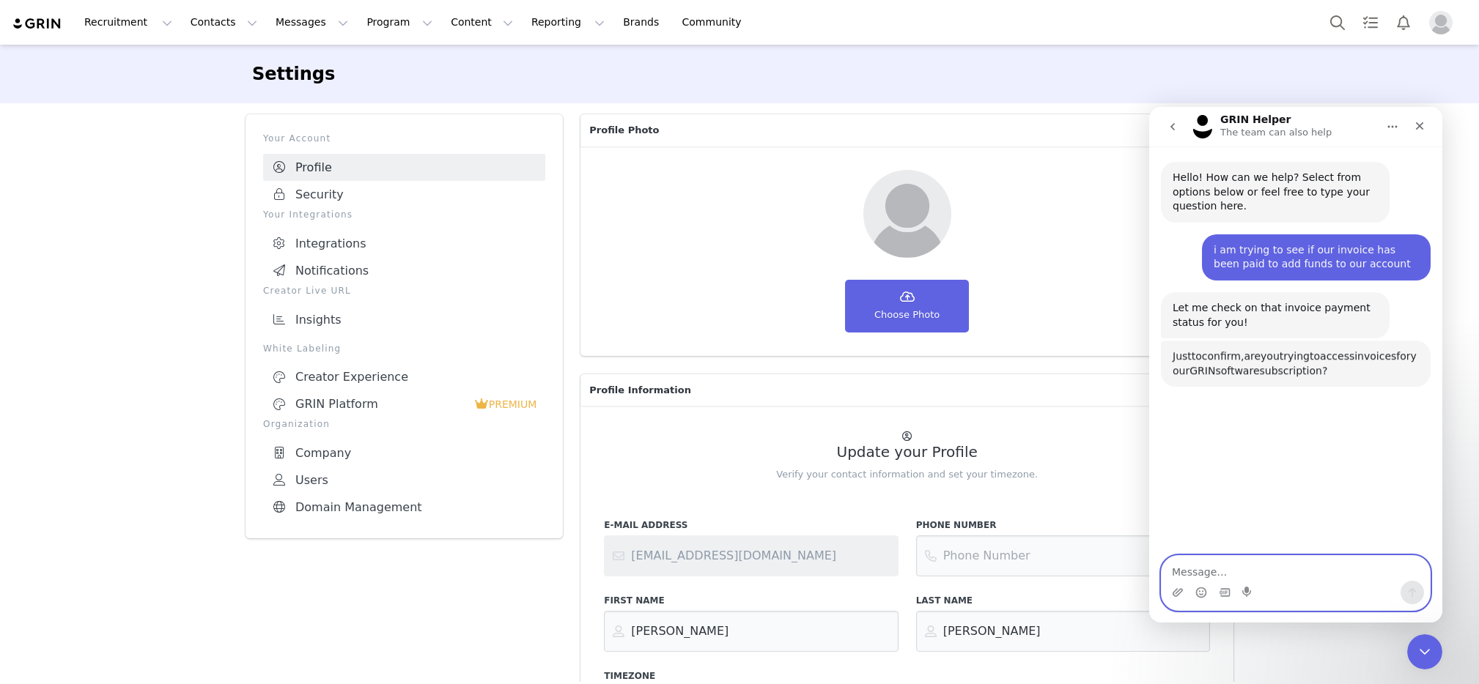
scroll to position [79, 0]
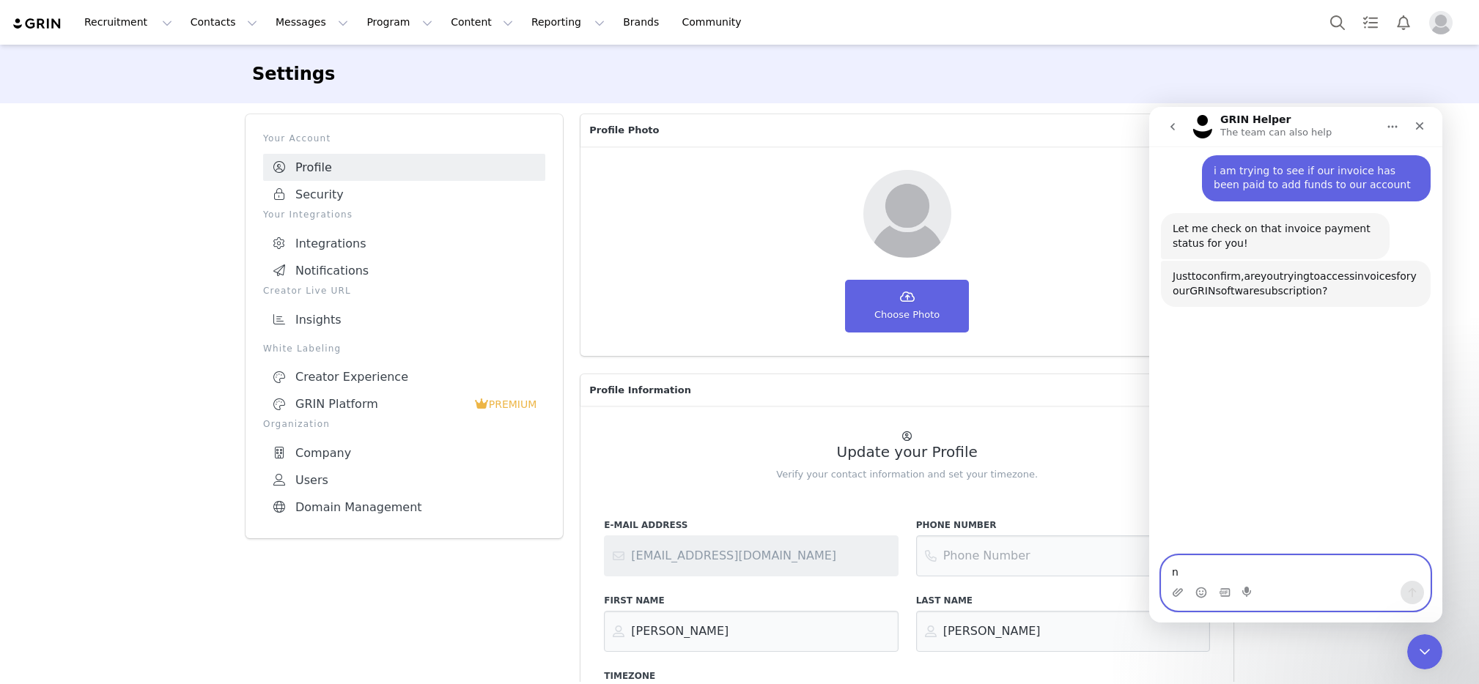
type textarea "no"
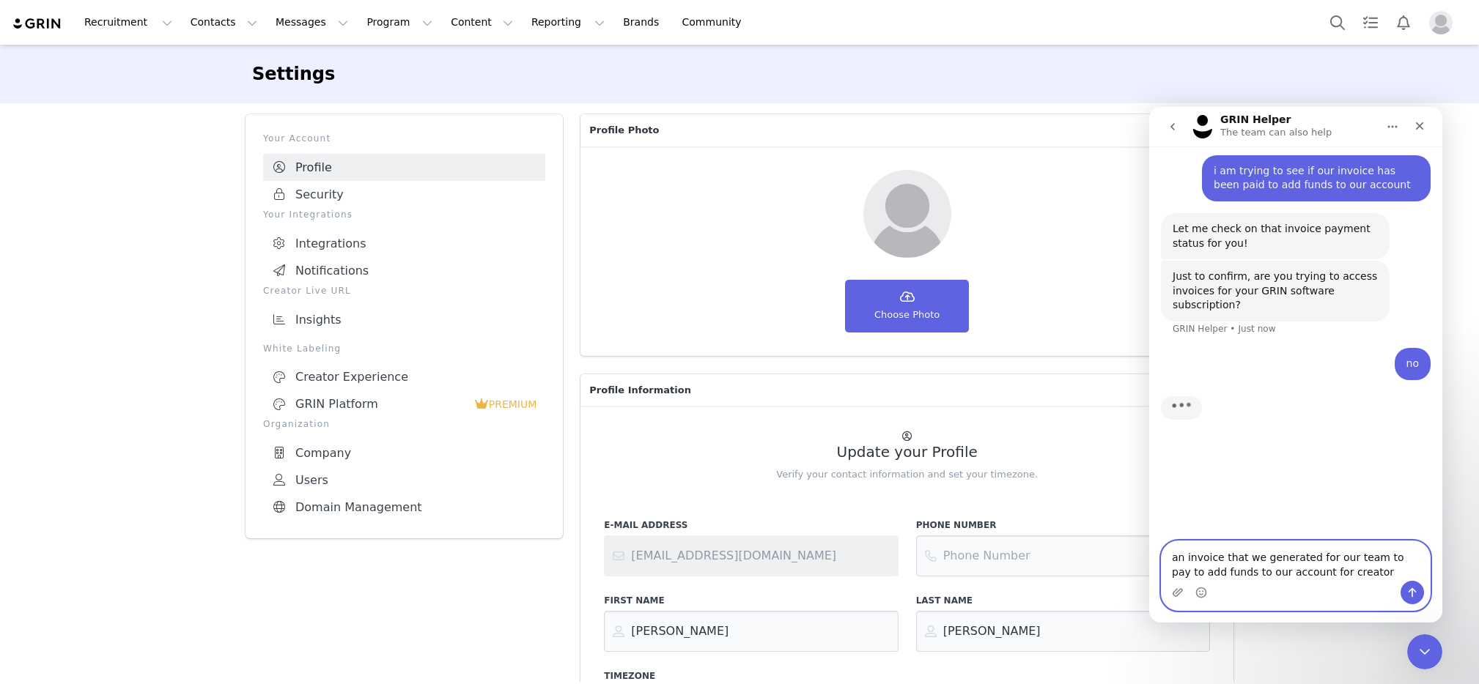
type textarea "an invoice that we generated for our team to pay to add funds to our account fo…"
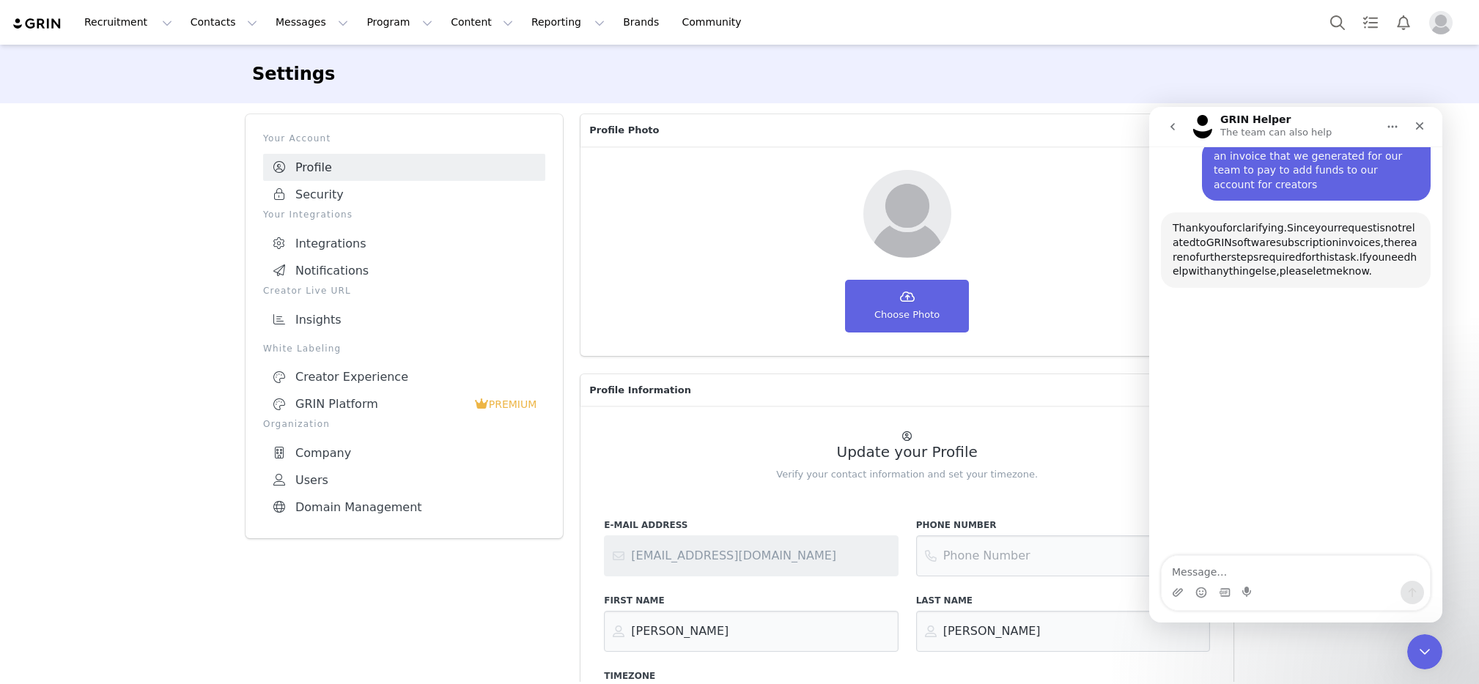
scroll to position [291, 0]
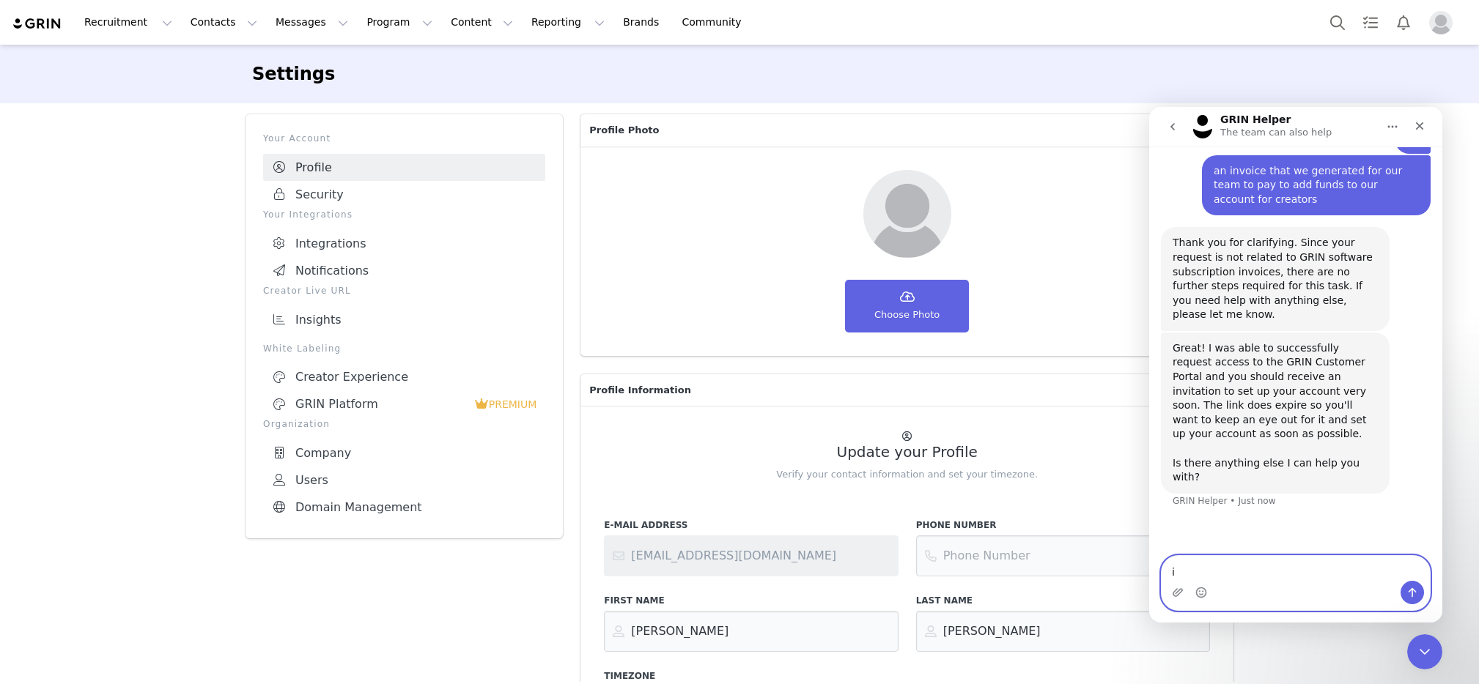
type textarea "i"
type textarea "can i speak with a representative"
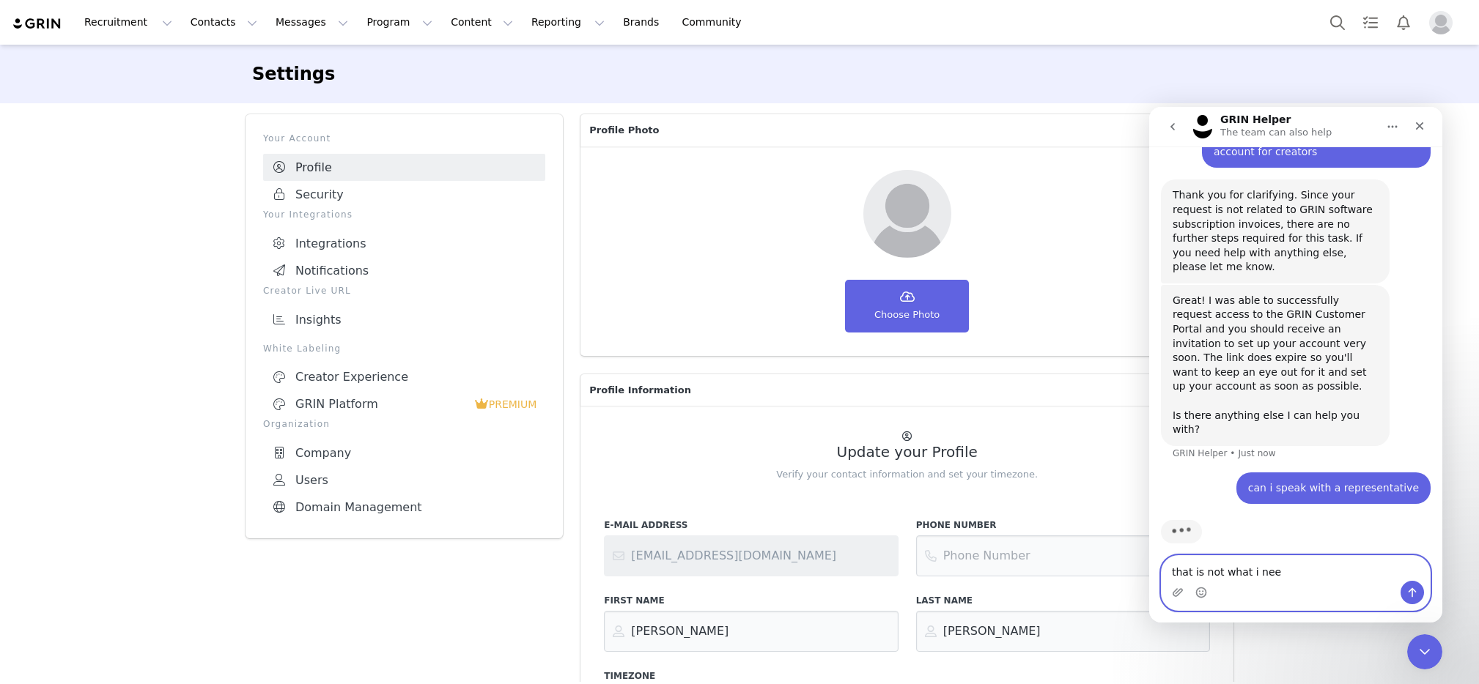
type textarea "that is not what i need"
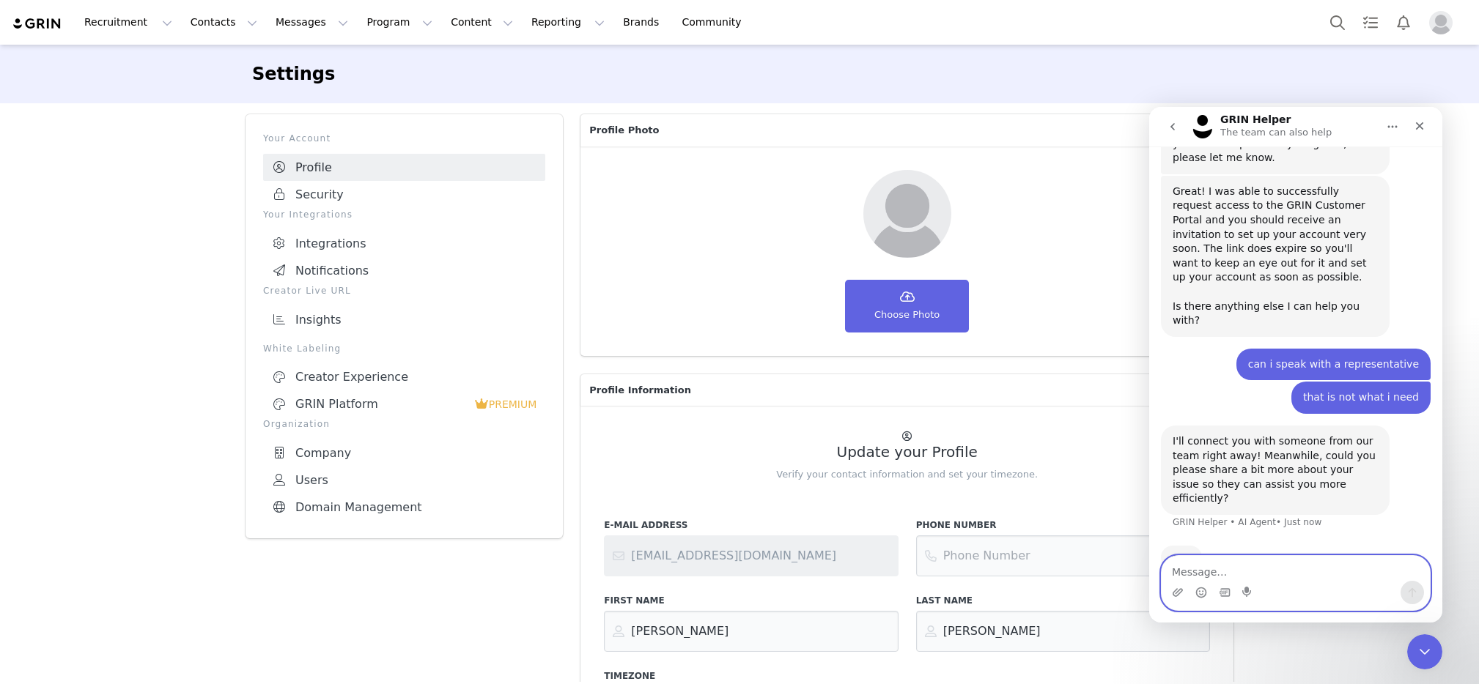
scroll to position [459, 0]
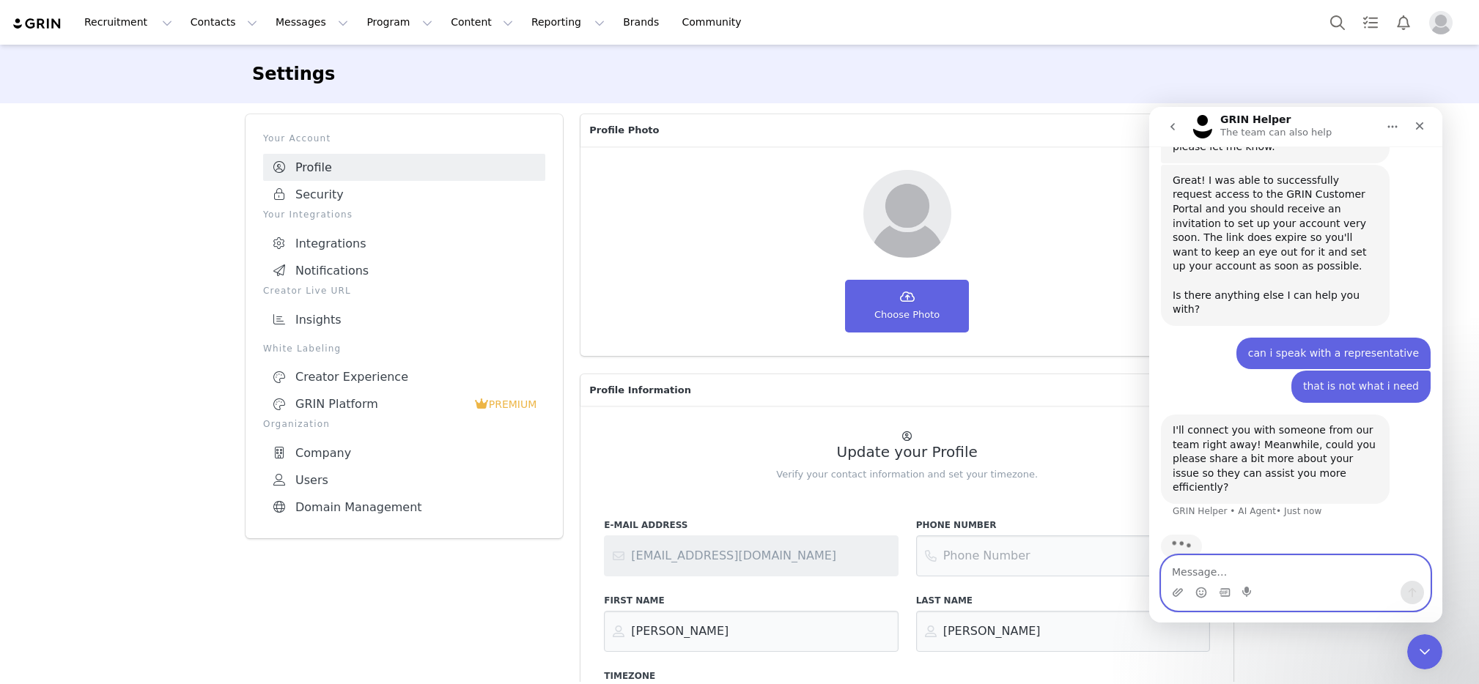
click at [1204, 567] on textarea "Message…" at bounding box center [1296, 568] width 268 height 25
type textarea "we generated an invo"
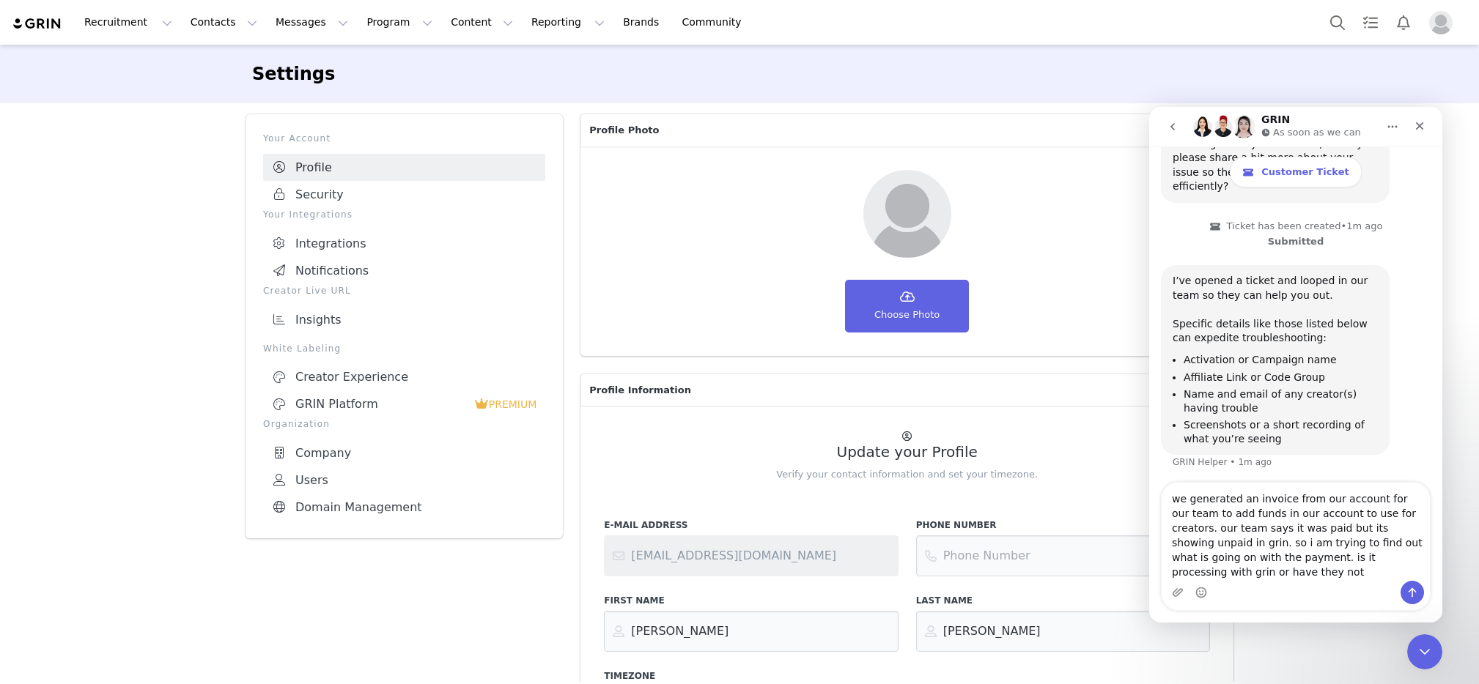
scroll to position [818, 0]
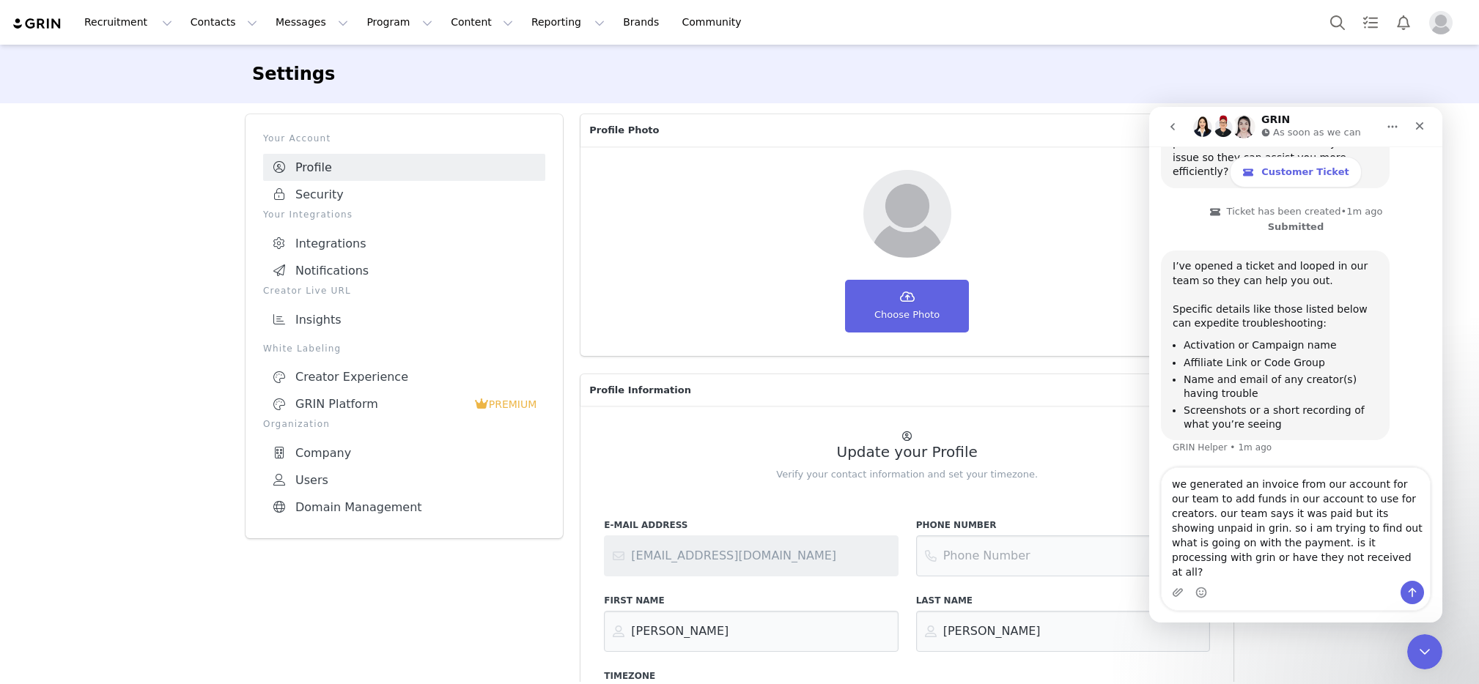
click at [1396, 557] on textarea "we generated an invoice from our account for our team to add funds in our accou…" at bounding box center [1296, 524] width 268 height 113
type textarea "we generated an invoice from our account for our team to add funds in our accou…"
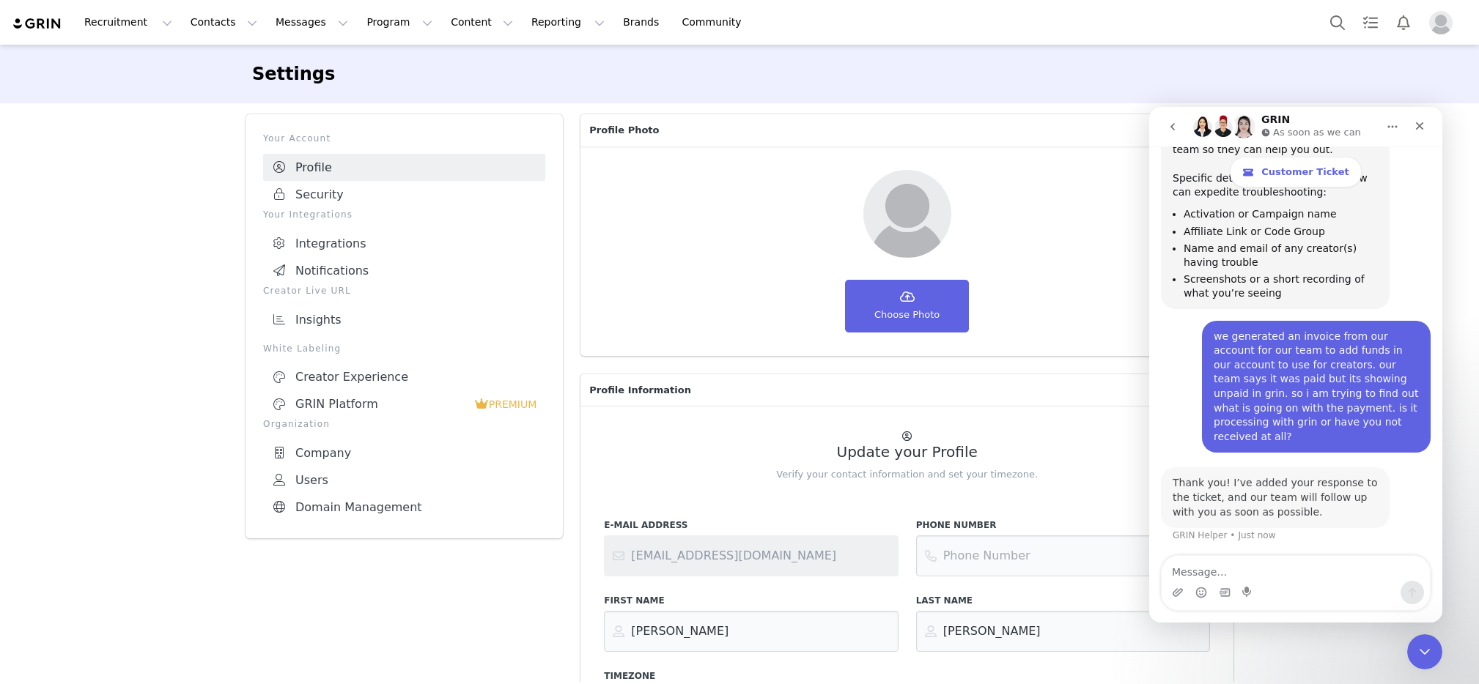
scroll to position [947, 0]
